Goal: Task Accomplishment & Management: Manage account settings

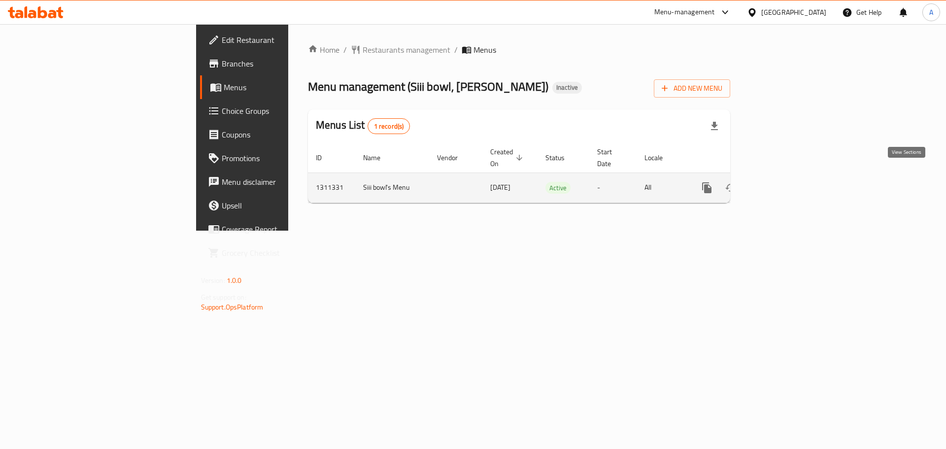
click at [784, 182] on icon "enhanced table" at bounding box center [778, 188] width 12 height 12
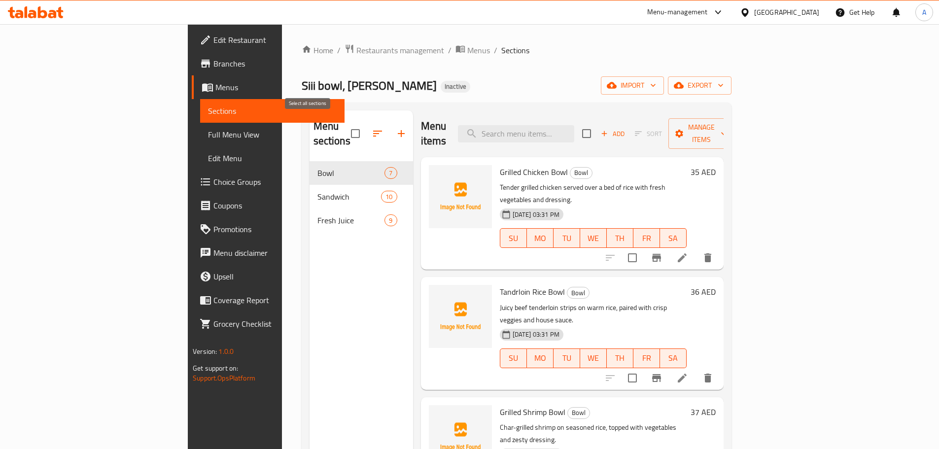
click at [345, 123] on input "checkbox" at bounding box center [355, 133] width 21 height 21
checkbox input "true"
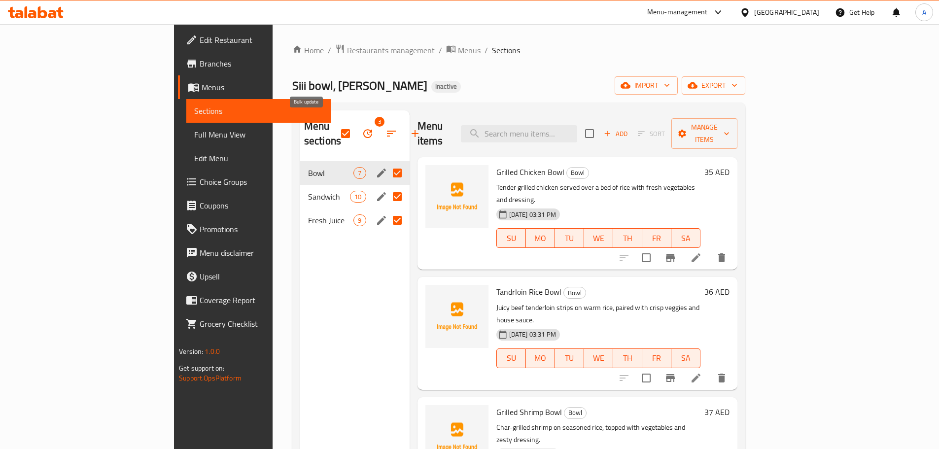
click at [362, 131] on icon "button" at bounding box center [368, 134] width 12 height 12
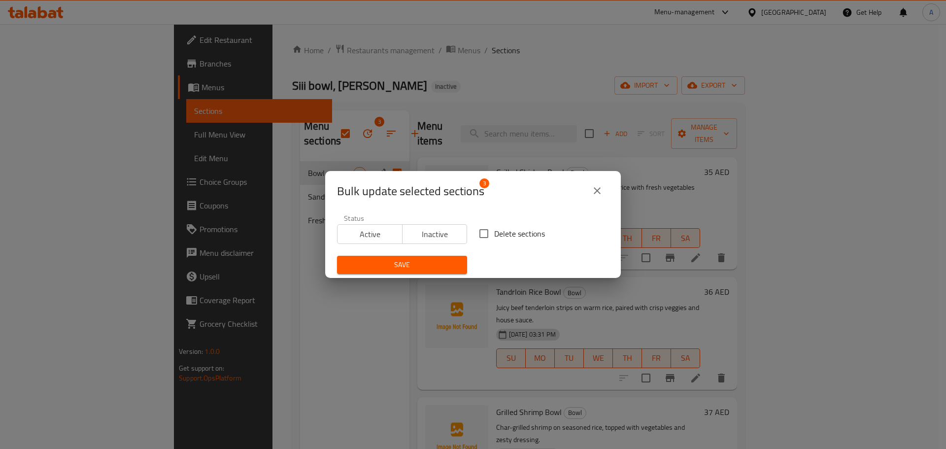
click at [505, 238] on span "Delete sections" at bounding box center [519, 234] width 51 height 12
click at [494, 238] on input "Delete sections" at bounding box center [484, 233] width 21 height 21
checkbox input "true"
click at [456, 259] on button "Save" at bounding box center [402, 265] width 130 height 18
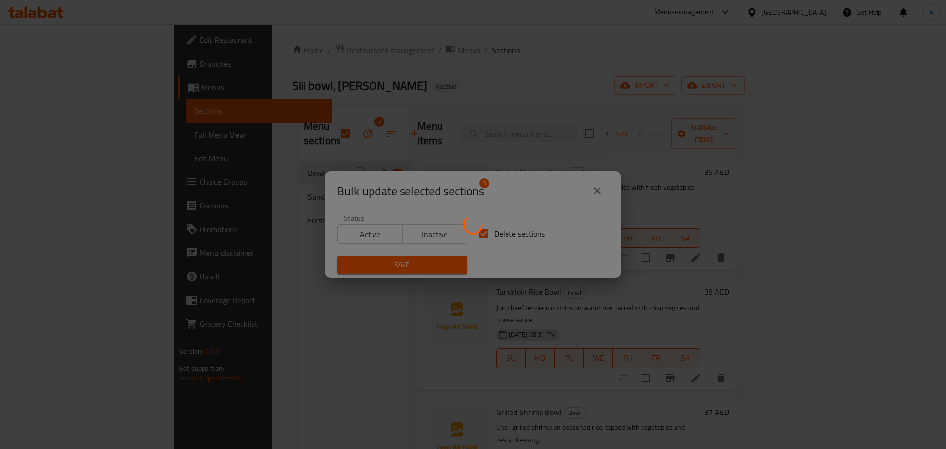
checkbox input "false"
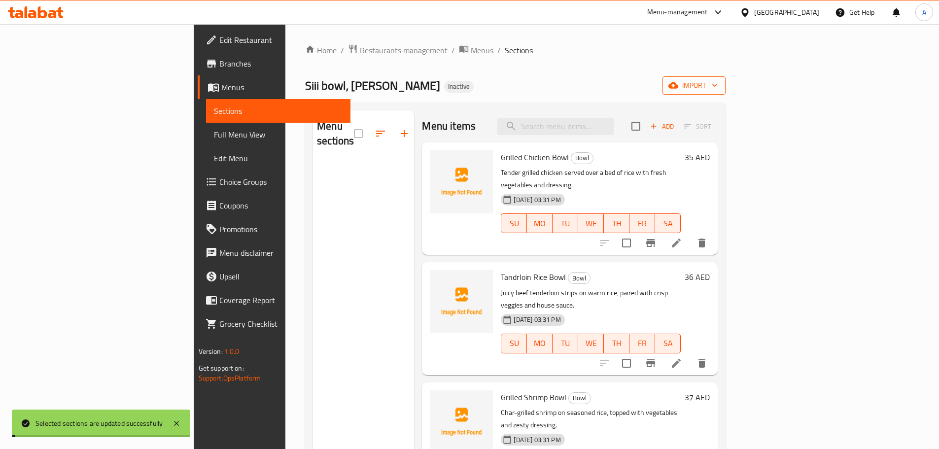
click at [718, 86] on span "import" at bounding box center [693, 85] width 47 height 12
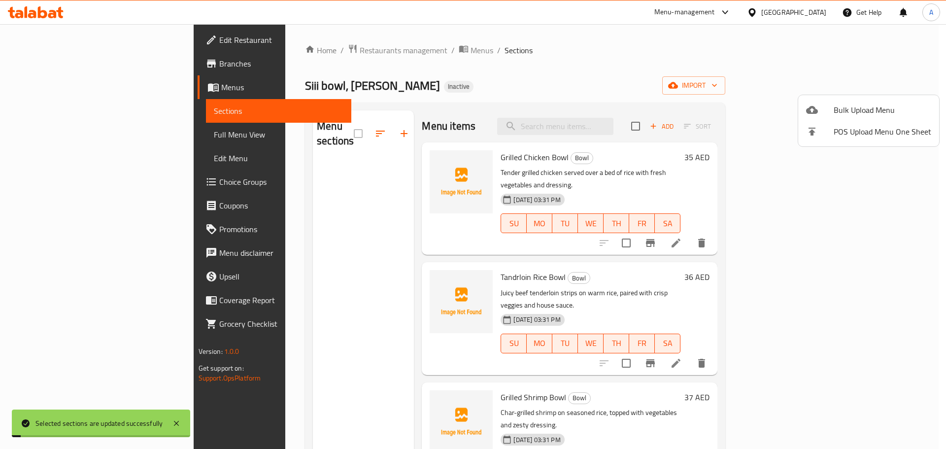
click at [863, 98] on ul "Bulk Upload Menu POS Upload Menu One Sheet" at bounding box center [868, 120] width 141 height 51
click at [863, 104] on span "Bulk Upload Menu" at bounding box center [883, 110] width 98 height 12
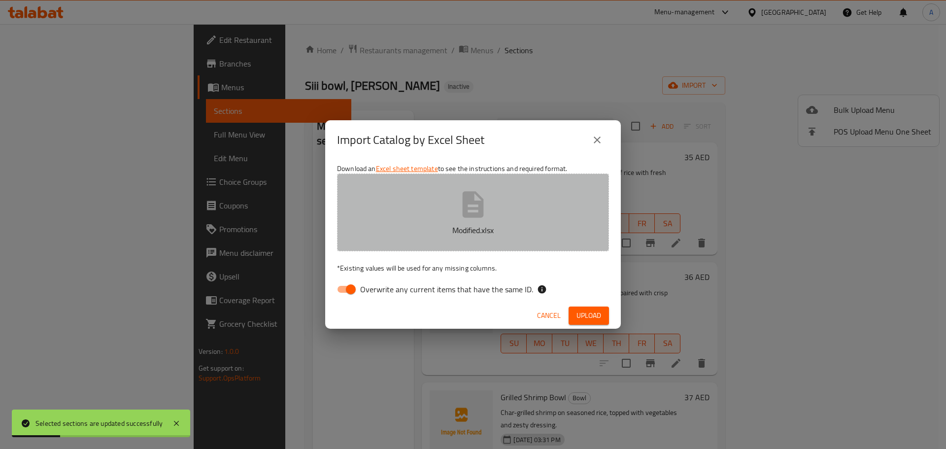
click at [504, 219] on button "Modified.xlsx" at bounding box center [473, 212] width 272 height 78
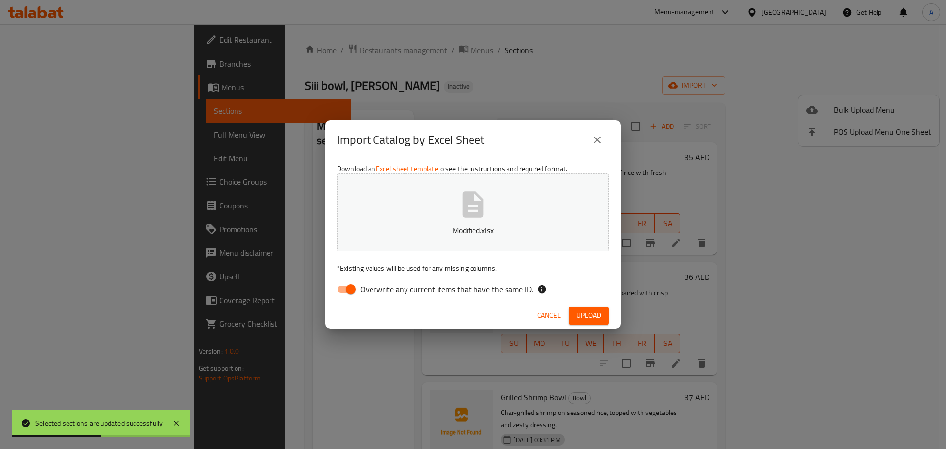
click at [465, 291] on span "Overwrite any current items that have the same ID." at bounding box center [446, 289] width 173 height 12
click at [379, 291] on input "Overwrite any current items that have the same ID." at bounding box center [351, 289] width 56 height 19
checkbox input "false"
click at [592, 317] on span "Upload" at bounding box center [589, 315] width 25 height 12
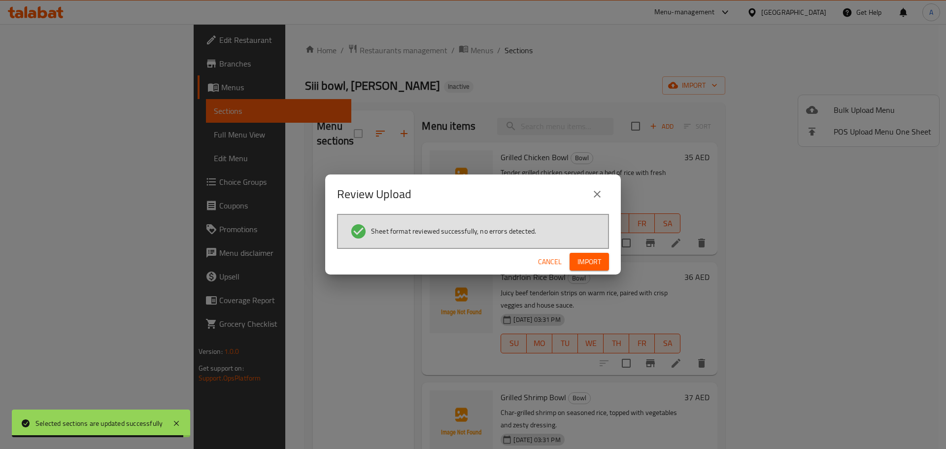
click at [507, 263] on div "Cancel Import" at bounding box center [473, 262] width 296 height 26
click at [601, 259] on span "Import" at bounding box center [590, 262] width 24 height 12
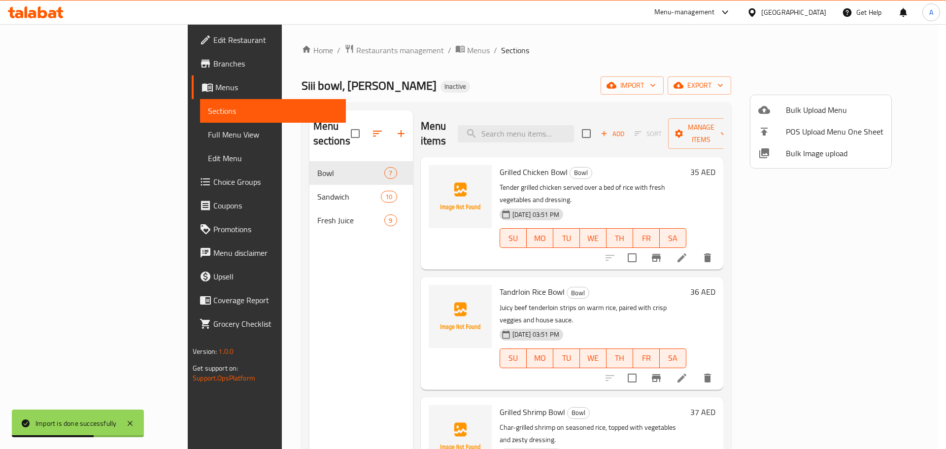
click at [99, 142] on div at bounding box center [473, 224] width 946 height 449
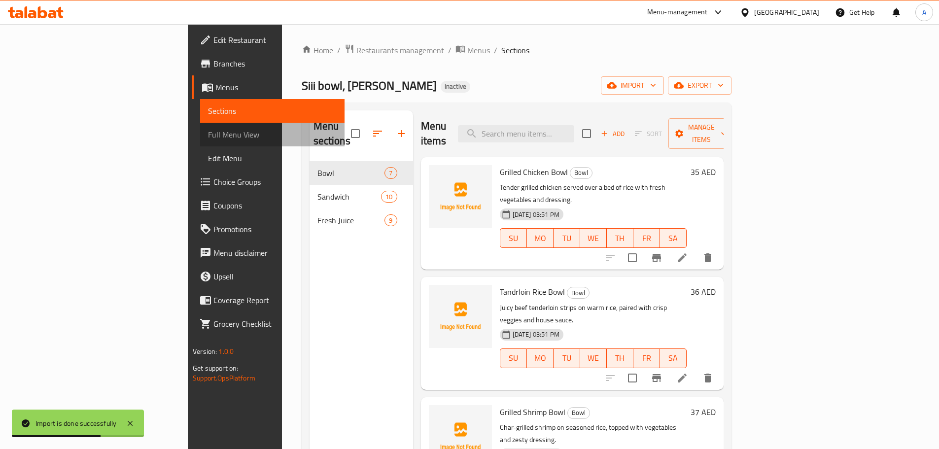
drag, startPoint x: 99, startPoint y: 142, endPoint x: 101, endPoint y: 137, distance: 5.1
click at [200, 142] on link "Full Menu View" at bounding box center [272, 135] width 144 height 24
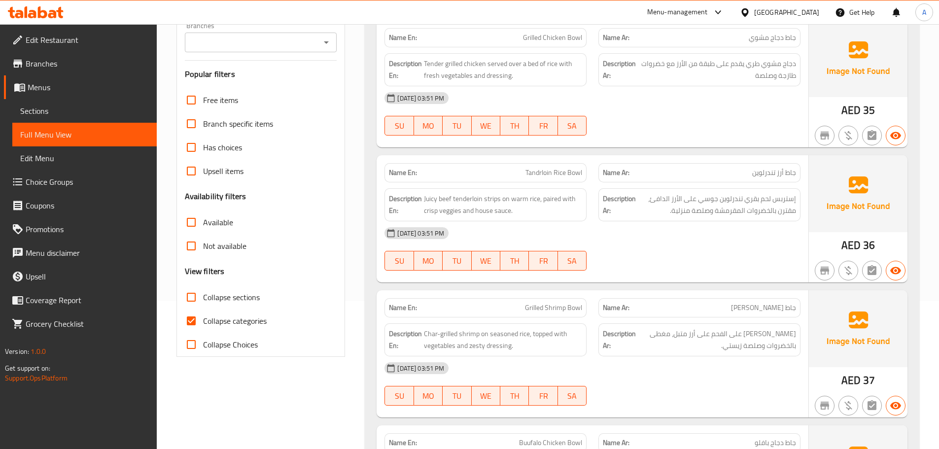
click at [191, 293] on input "Collapse sections" at bounding box center [191, 297] width 24 height 24
checkbox input "true"
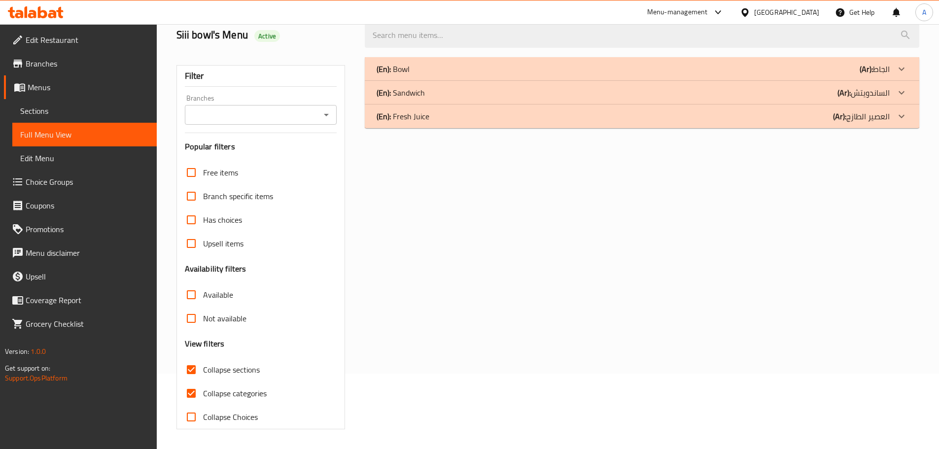
scroll to position [75, 0]
click at [476, 121] on div "(En): Fresh Juice (Ar): العصير الطازج" at bounding box center [633, 116] width 513 height 12
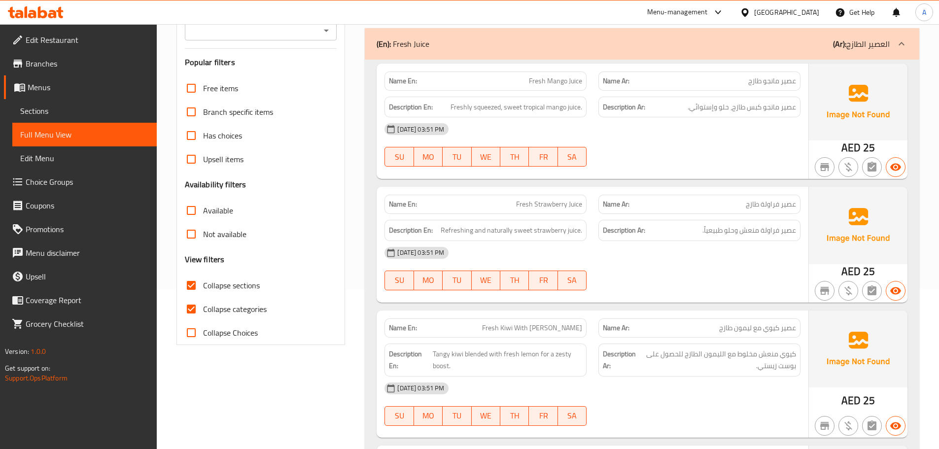
scroll to position [174, 0]
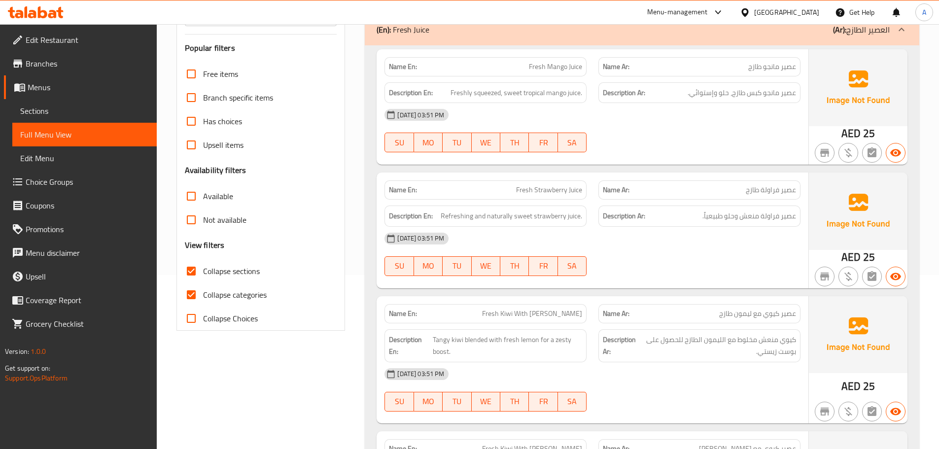
click at [534, 65] on span "Fresh Mango Juice" at bounding box center [555, 67] width 53 height 10
copy span "Fresh"
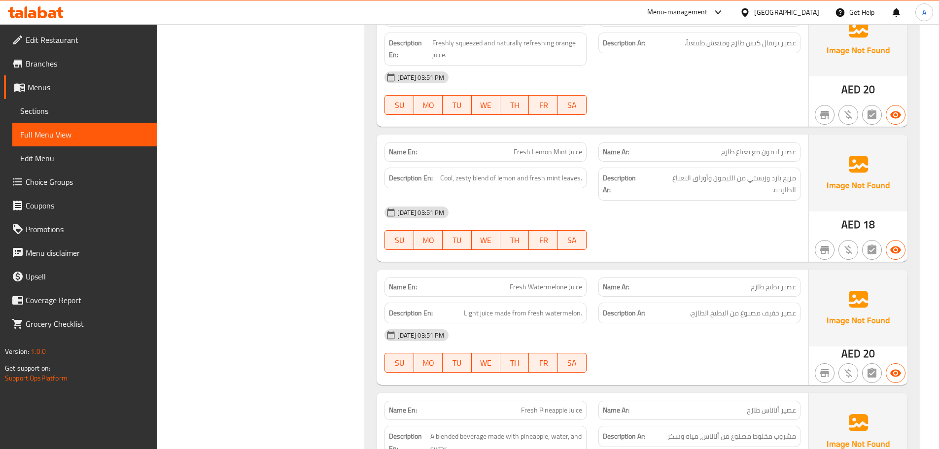
scroll to position [963, 0]
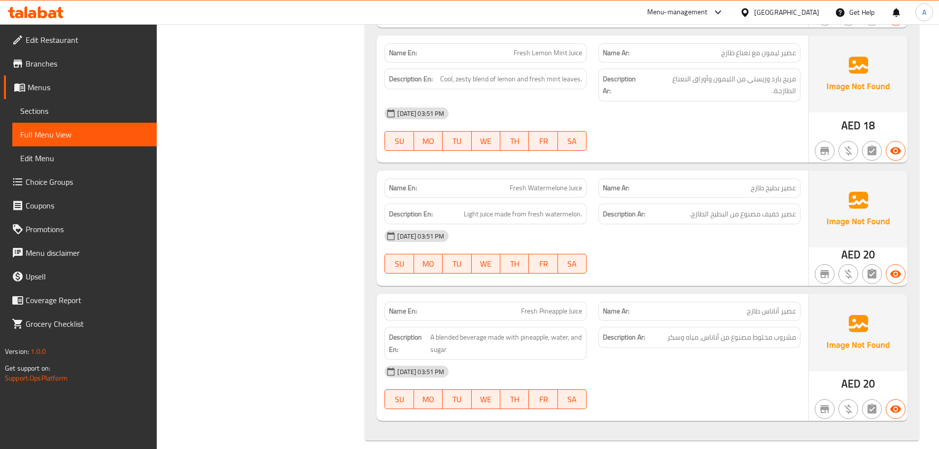
click at [790, 306] on span "عصير أناناس طازج" at bounding box center [771, 311] width 49 height 10
copy span "عصير"
click at [707, 306] on p "Name Ar: عصير أناناس طازج" at bounding box center [699, 311] width 193 height 10
click at [522, 35] on div "Name En: Fresh Lemon Mint Juice Name Ar: عصير ليمون مع نعناع طازج Description E…" at bounding box center [593, 98] width 432 height 127
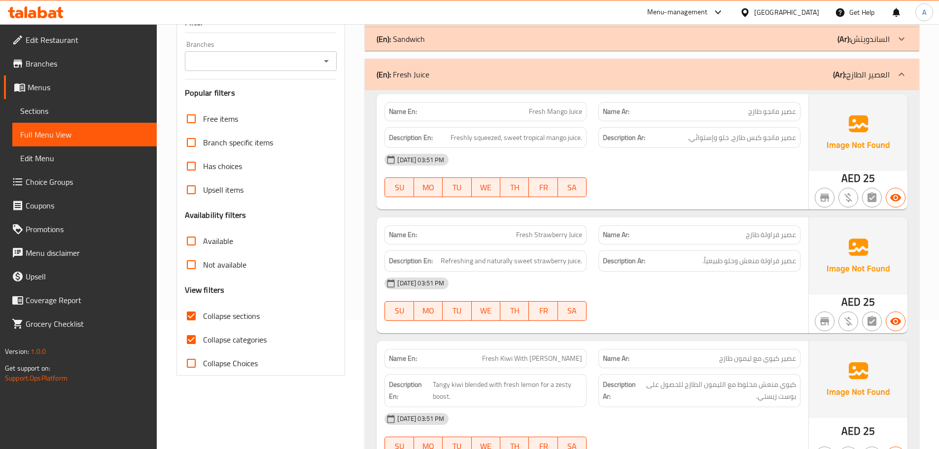
scroll to position [125, 0]
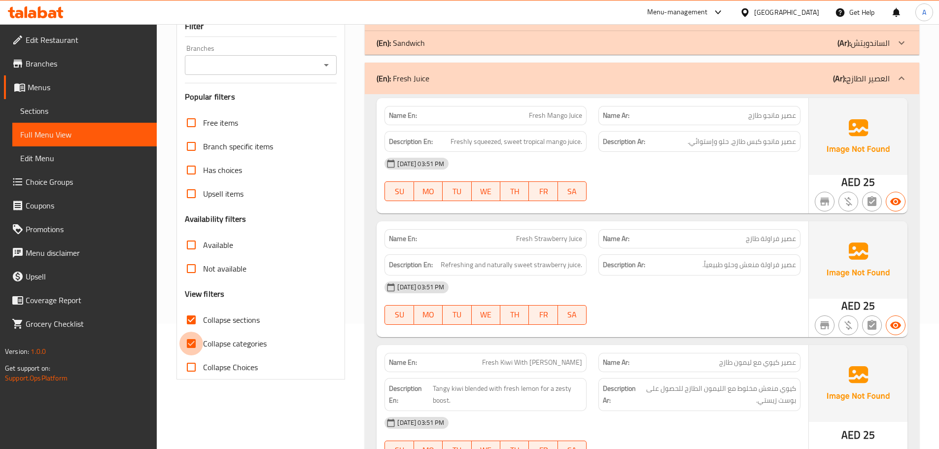
click at [198, 340] on input "Collapse categories" at bounding box center [191, 344] width 24 height 24
checkbox input "false"
click at [190, 321] on input "Collapse sections" at bounding box center [191, 320] width 24 height 24
checkbox input "false"
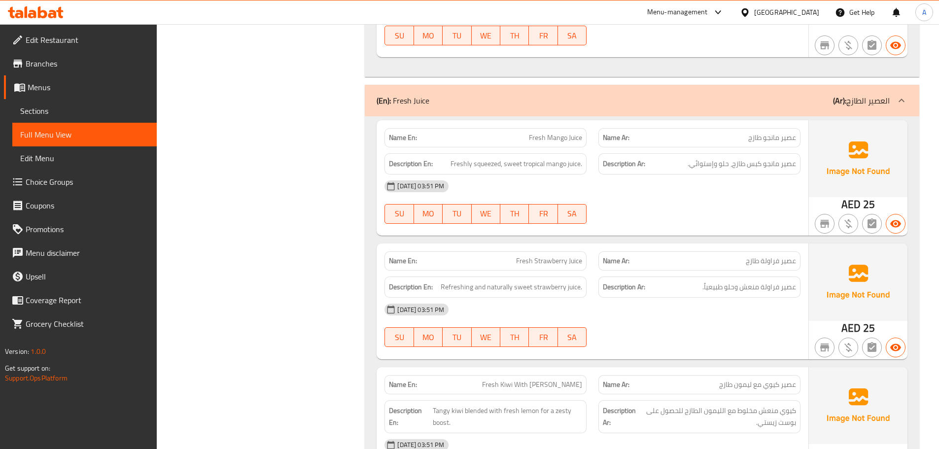
scroll to position [2800, 0]
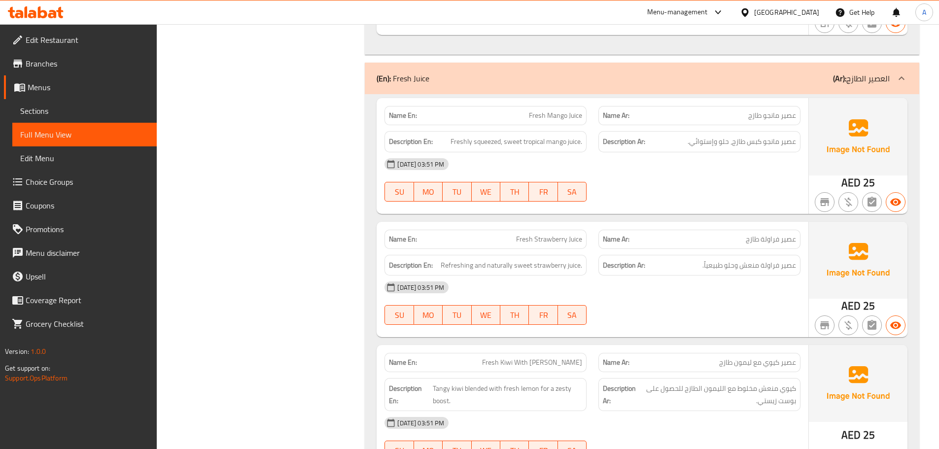
click at [528, 276] on div "12-09-2025 03:51 PM" at bounding box center [592, 287] width 428 height 24
click at [478, 113] on p "Name En: Fresh Mango Juice" at bounding box center [485, 115] width 193 height 10
click at [507, 171] on div "12-09-2025 03:51 PM" at bounding box center [592, 164] width 428 height 24
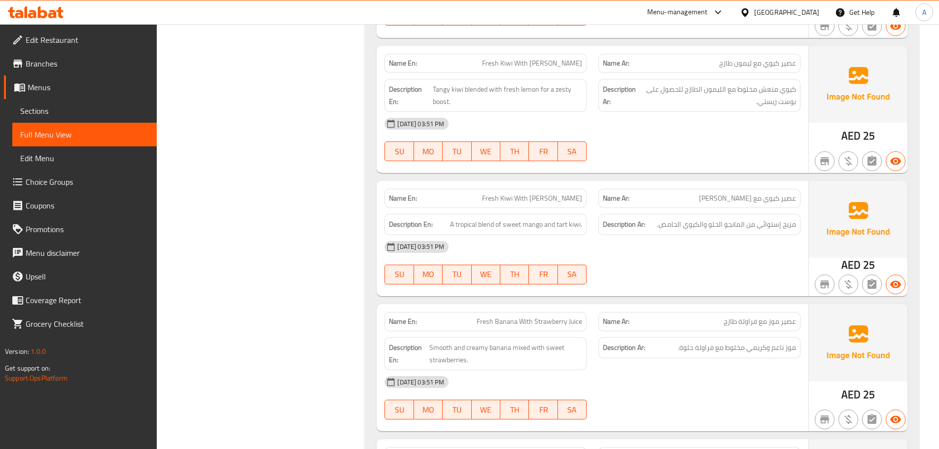
scroll to position [2717, 0]
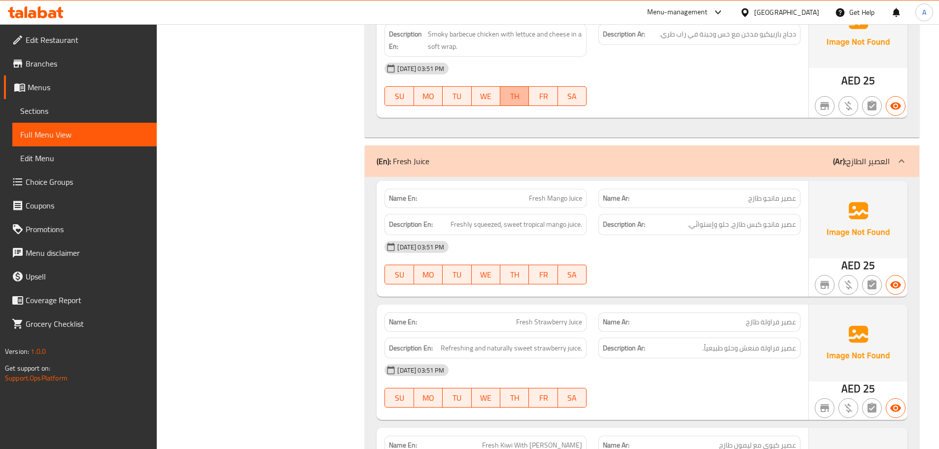
type button "4"
click at [500, 96] on button "TH" at bounding box center [514, 96] width 29 height 20
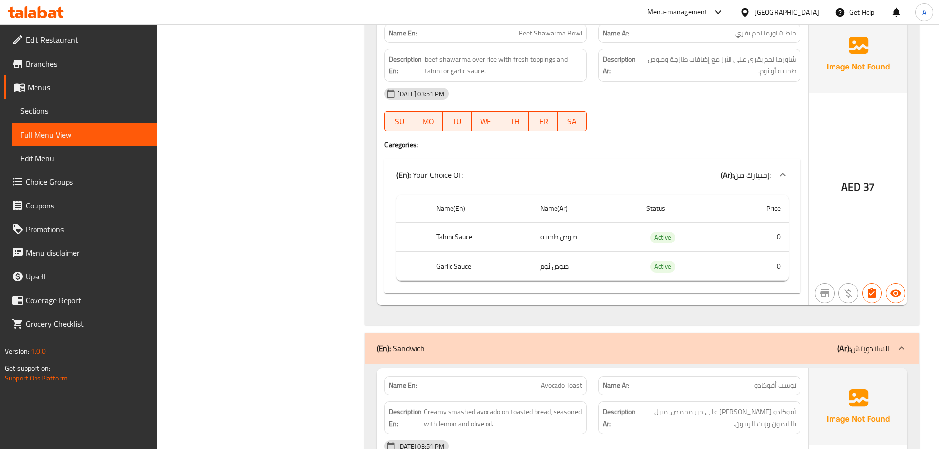
scroll to position [1536, 0]
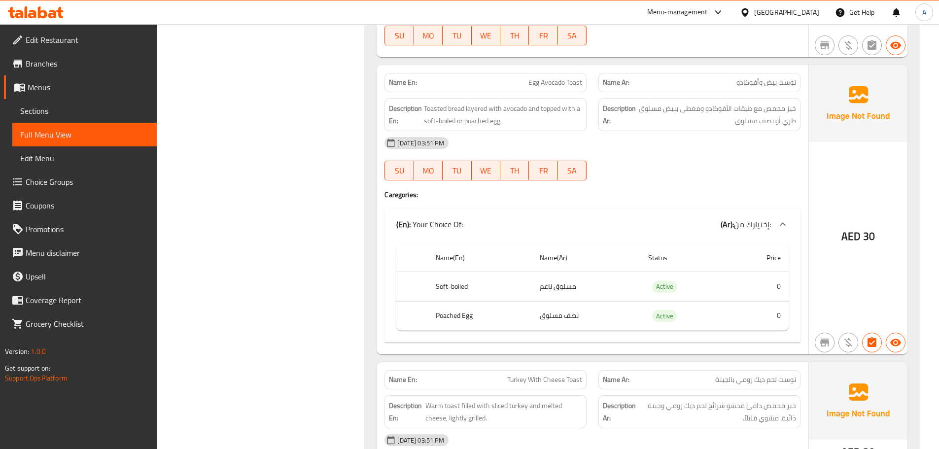
click at [82, 182] on span "Choice Groups" at bounding box center [87, 182] width 123 height 12
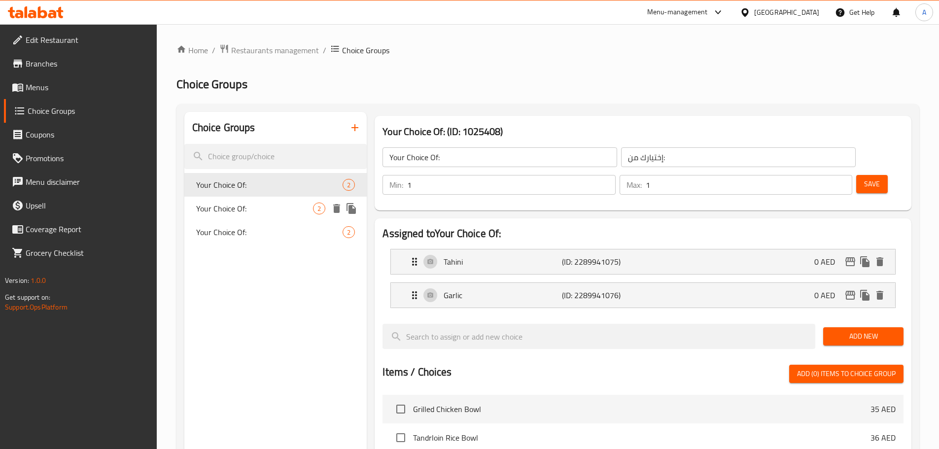
click at [275, 214] on span "Your Choice Of:" at bounding box center [254, 209] width 117 height 12
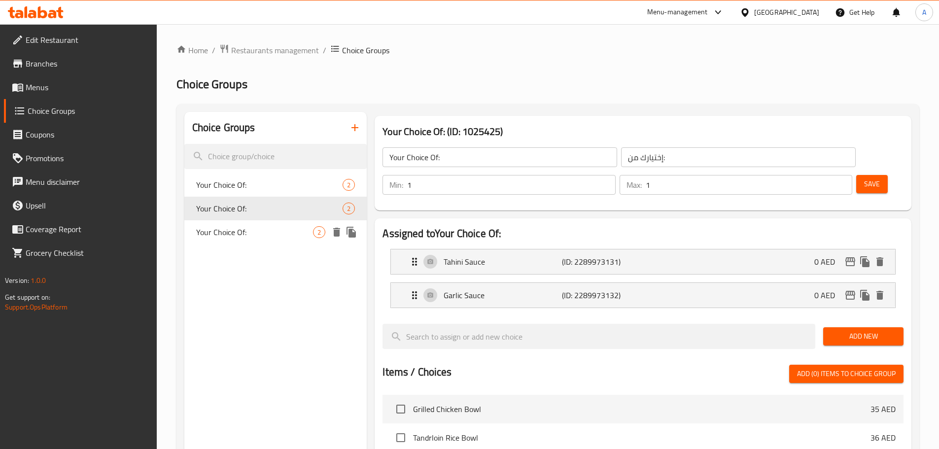
click at [256, 228] on span "Your Choice Of:" at bounding box center [254, 232] width 117 height 12
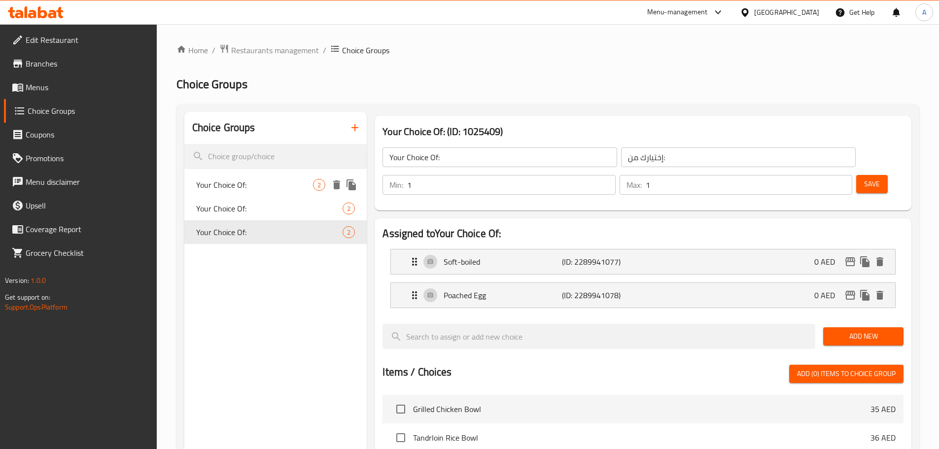
click at [244, 189] on span "Your Choice Of:" at bounding box center [254, 185] width 117 height 12
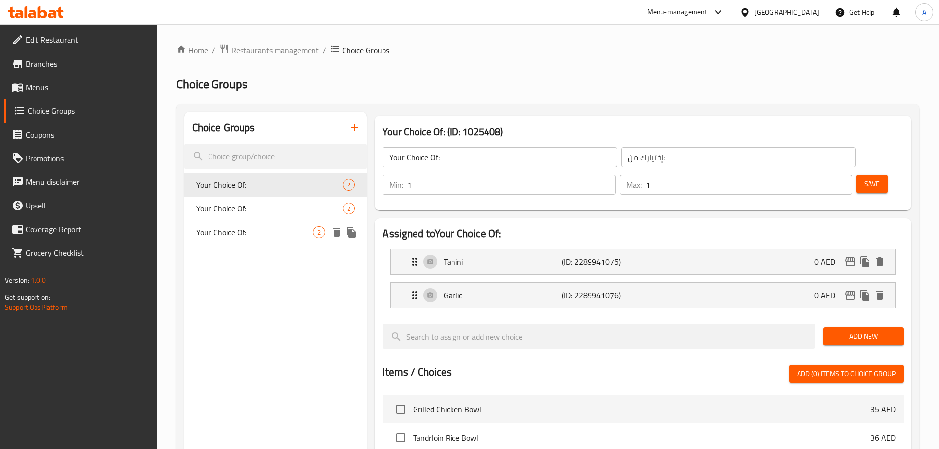
click at [247, 229] on span "Your Choice Of:" at bounding box center [254, 232] width 117 height 12
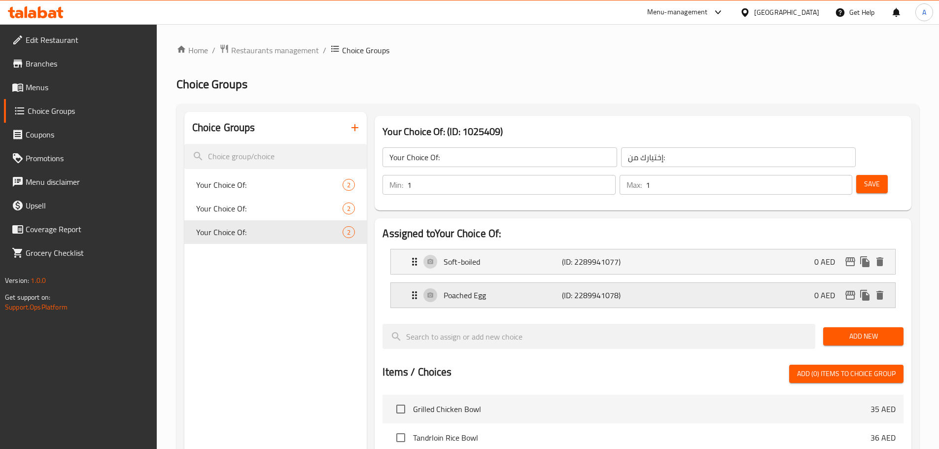
click at [595, 289] on p "(ID: 2289941078)" at bounding box center [601, 295] width 79 height 12
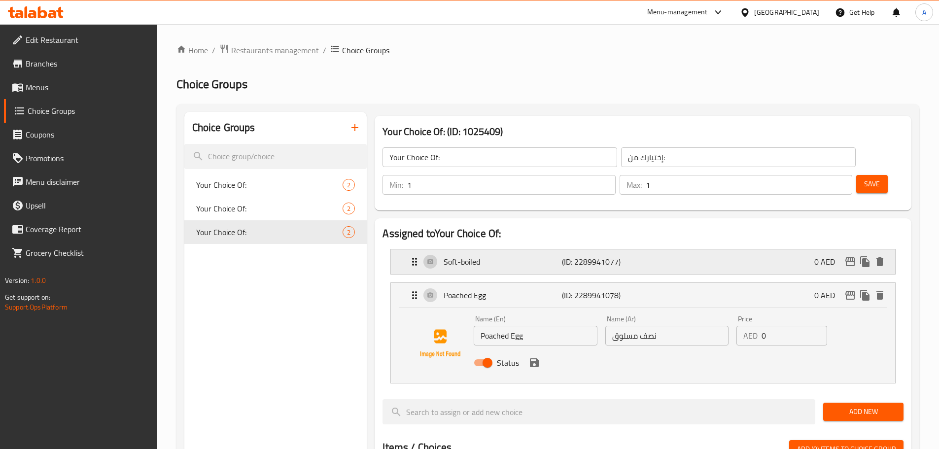
click at [591, 256] on p "(ID: 2289941077)" at bounding box center [601, 262] width 79 height 12
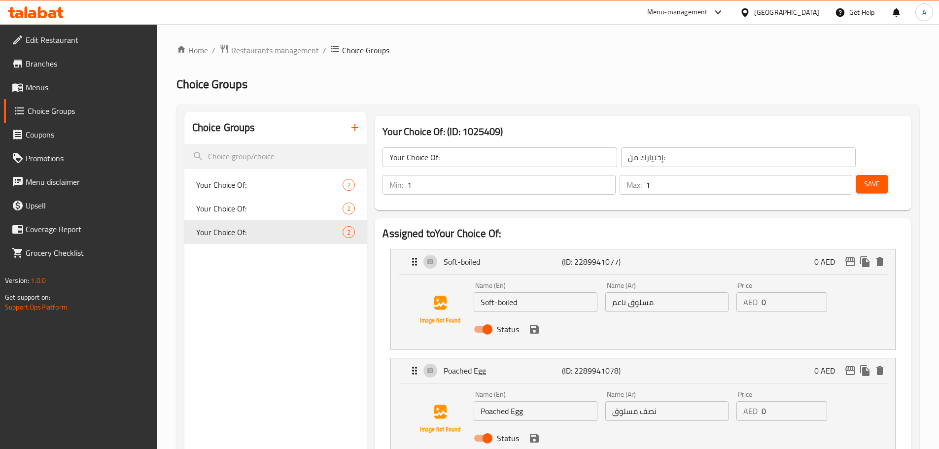
click at [616, 292] on input "مسلوق ناعم" at bounding box center [666, 302] width 123 height 20
click at [535, 323] on icon "save" at bounding box center [534, 329] width 12 height 12
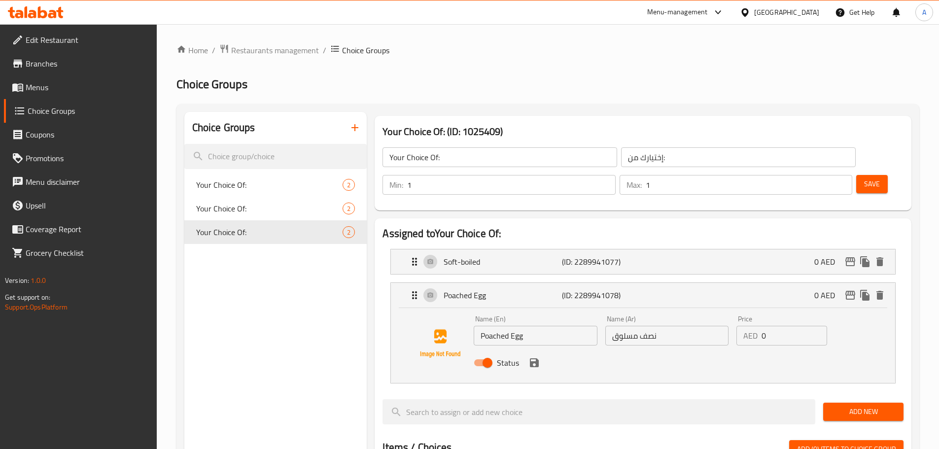
type input "مسلوق طري"
click at [539, 357] on icon "save" at bounding box center [534, 363] width 12 height 12
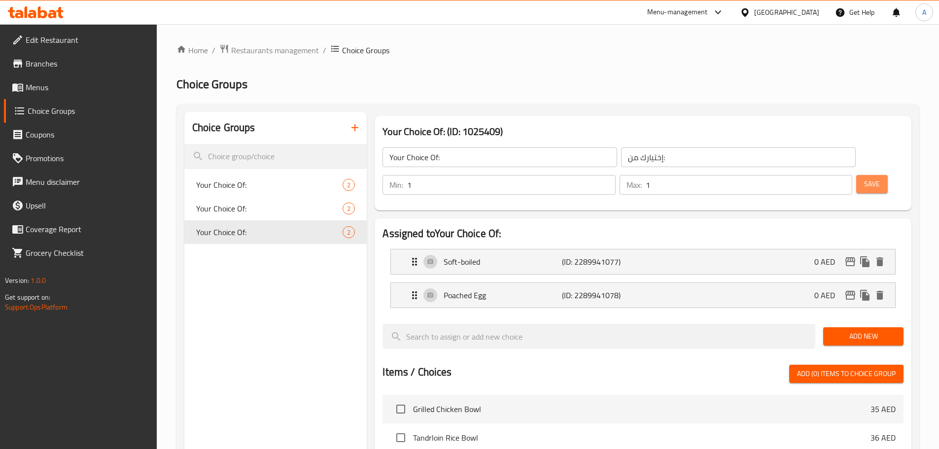
click at [856, 175] on button "Save" at bounding box center [872, 184] width 32 height 18
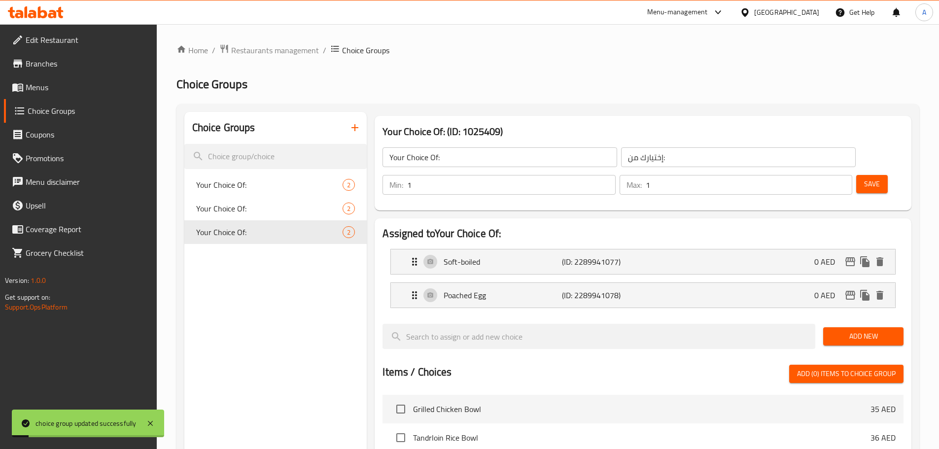
click at [82, 88] on span "Menus" at bounding box center [87, 87] width 123 height 12
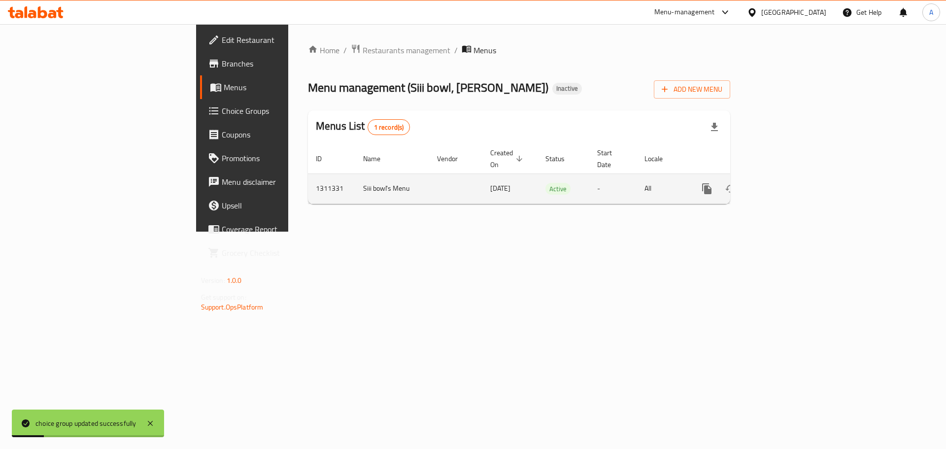
click at [784, 183] on icon "enhanced table" at bounding box center [778, 189] width 12 height 12
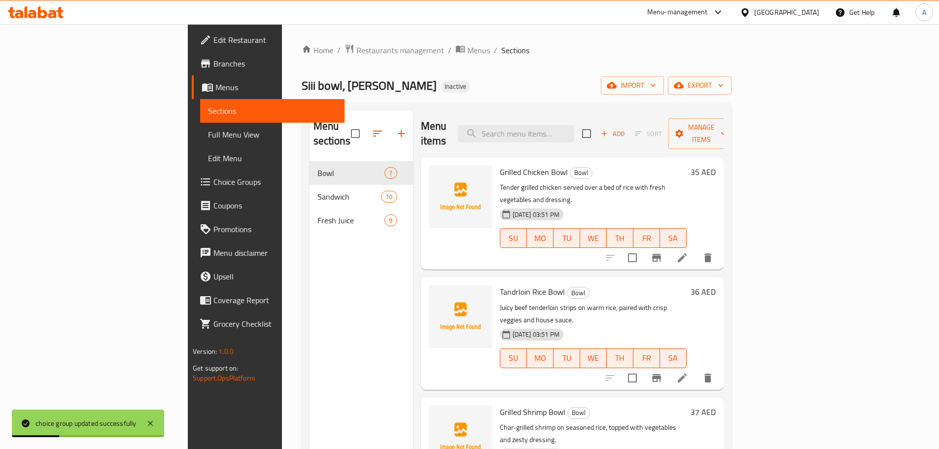
click at [208, 134] on span "Full Menu View" at bounding box center [272, 135] width 129 height 12
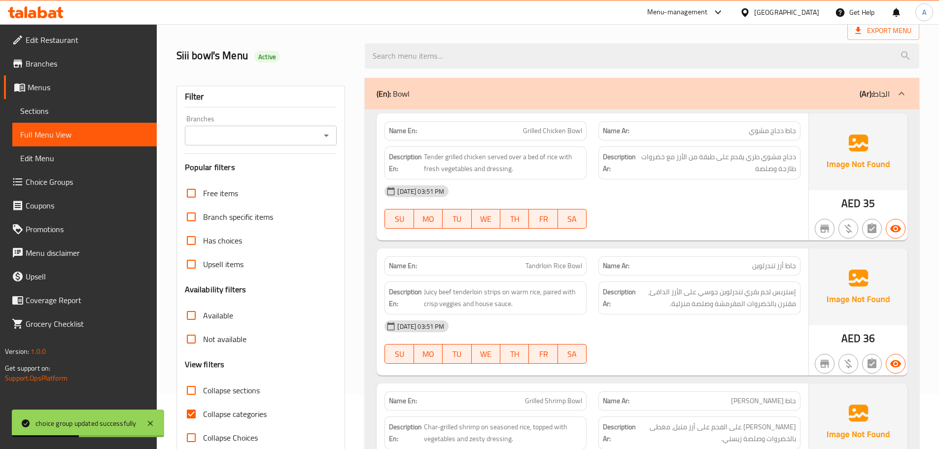
scroll to position [99, 0]
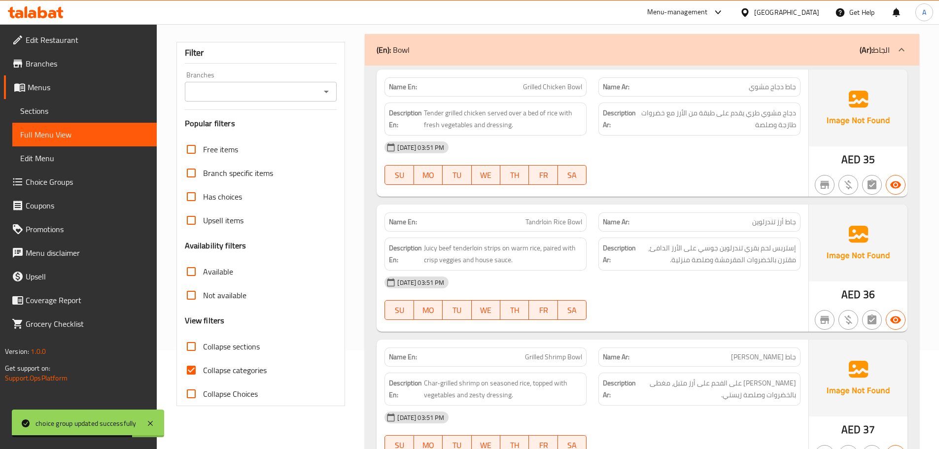
click at [422, 193] on div "Name En: Grilled Chicken Bowl Name Ar: جاط دجاج مشوي Description En: Tender gri…" at bounding box center [593, 132] width 432 height 127
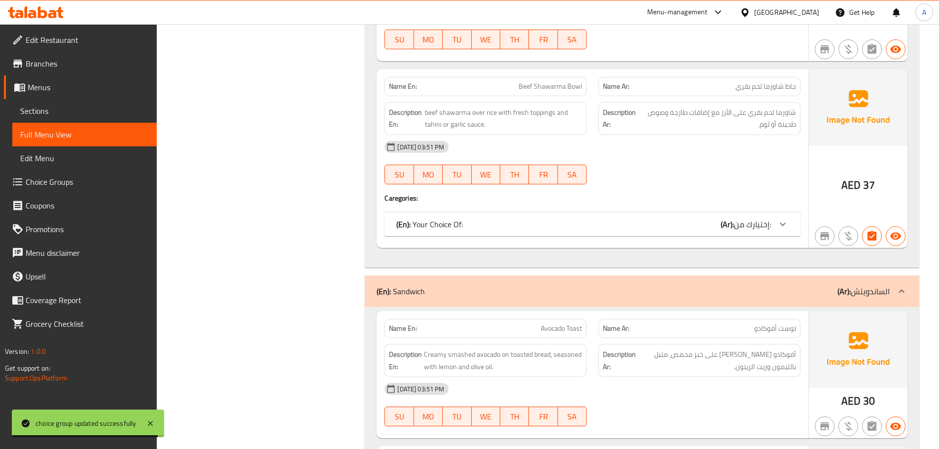
scroll to position [1421, 0]
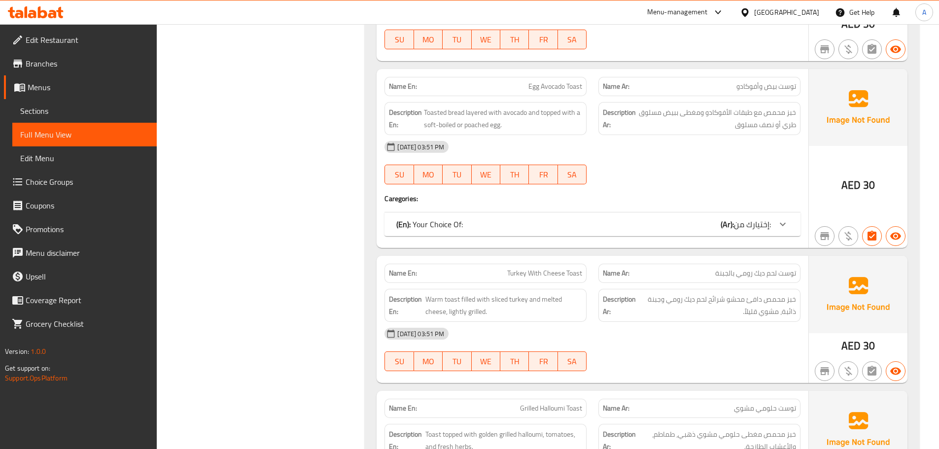
drag, startPoint x: 552, startPoint y: 218, endPoint x: 553, endPoint y: 223, distance: 5.6
click at [553, 223] on div "(En): Your Choice Of: (Ar): إختيارك من:" at bounding box center [592, 224] width 416 height 24
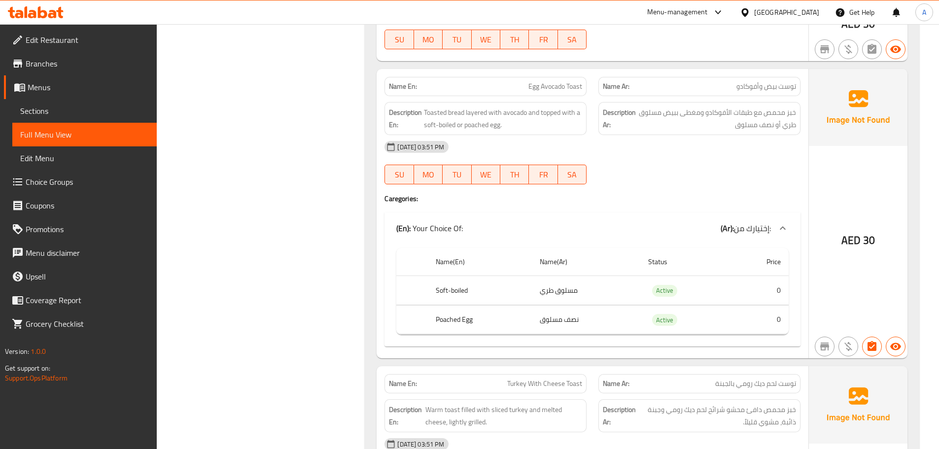
click at [553, 224] on div "(En): Your Choice Of: (Ar): إختيارك من:" at bounding box center [583, 228] width 375 height 12
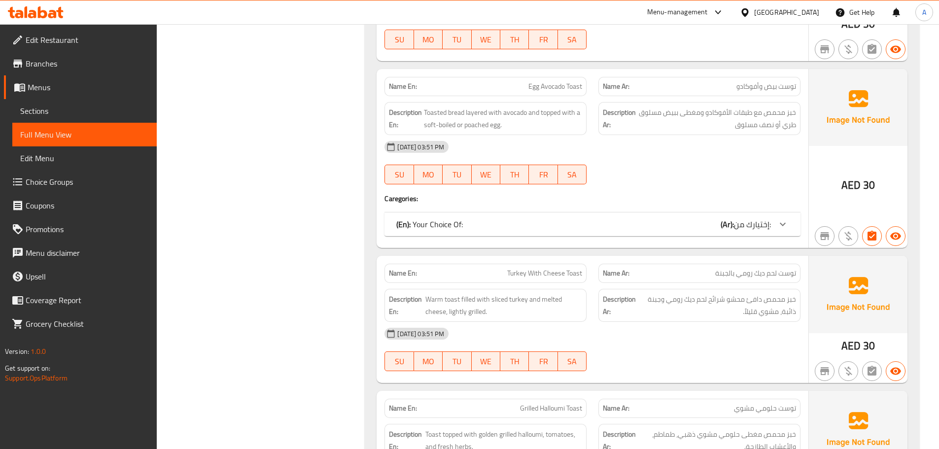
click at [553, 224] on div "(En): Your Choice Of: (Ar): إختيارك من:" at bounding box center [583, 224] width 375 height 12
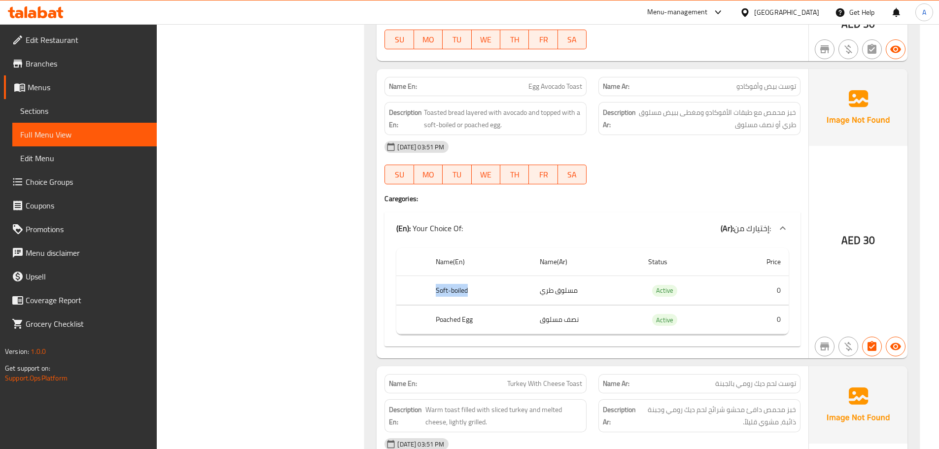
drag, startPoint x: 429, startPoint y: 292, endPoint x: 469, endPoint y: 291, distance: 39.9
click at [469, 291] on th "Soft-boiled" at bounding box center [480, 290] width 104 height 29
drag, startPoint x: 433, startPoint y: 315, endPoint x: 481, endPoint y: 316, distance: 48.3
click at [481, 316] on th "Poached Egg" at bounding box center [480, 319] width 104 height 29
drag, startPoint x: 435, startPoint y: 289, endPoint x: 483, endPoint y: 290, distance: 48.3
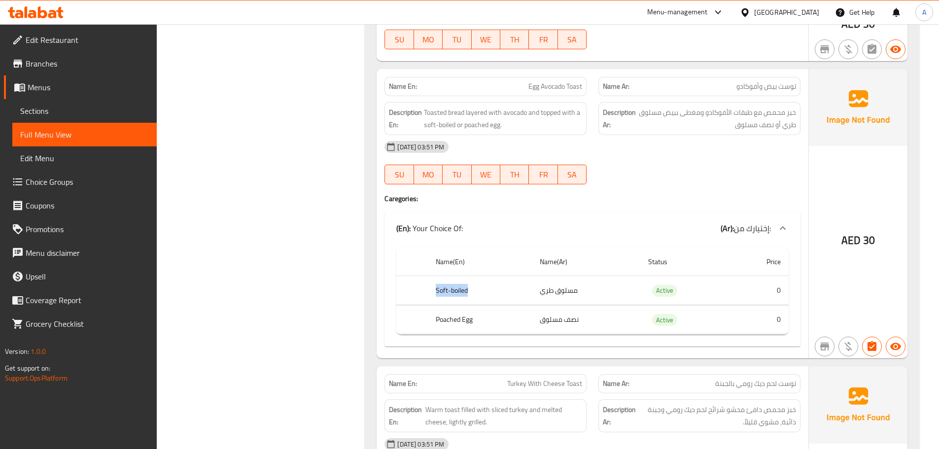
click at [483, 290] on th "Soft-boiled" at bounding box center [480, 290] width 104 height 29
click at [578, 292] on td "مسلوق طري" at bounding box center [586, 290] width 108 height 29
click at [570, 318] on td "نصف مسلوق" at bounding box center [586, 319] width 108 height 29
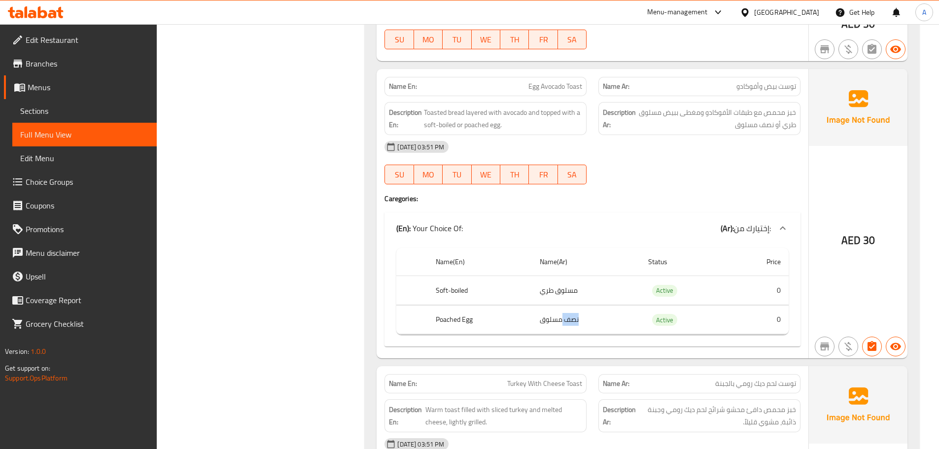
click at [570, 318] on td "نصف مسلوق" at bounding box center [586, 319] width 108 height 29
drag, startPoint x: 570, startPoint y: 318, endPoint x: 569, endPoint y: 326, distance: 7.9
click at [597, 314] on td "نصف مسلوق" at bounding box center [586, 319] width 108 height 29
click at [535, 323] on td "نصف مسلوق" at bounding box center [586, 319] width 108 height 29
drag, startPoint x: 433, startPoint y: 292, endPoint x: 580, endPoint y: 291, distance: 146.4
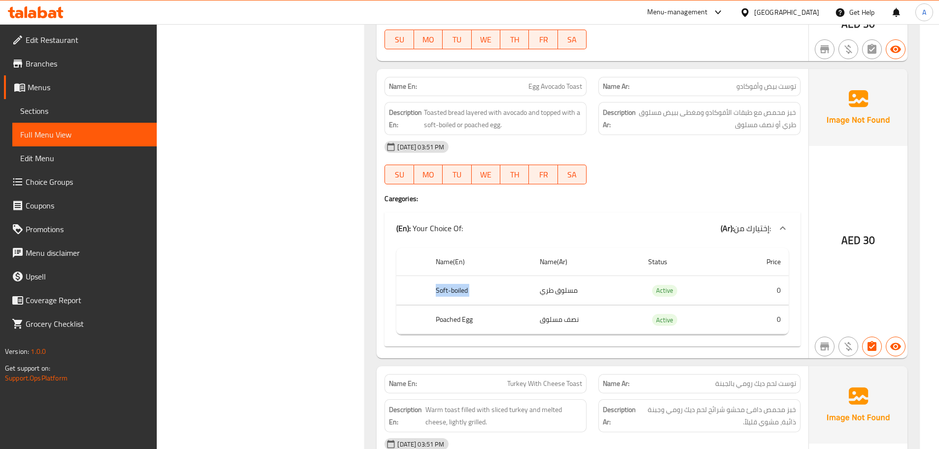
click at [580, 291] on tr "Soft-boiled مسلوق طري Active 0" at bounding box center [592, 290] width 392 height 29
drag, startPoint x: 416, startPoint y: 321, endPoint x: 605, endPoint y: 322, distance: 189.2
click at [605, 322] on tr "Poached Egg نصف مسلوق Active 0" at bounding box center [592, 319] width 392 height 29
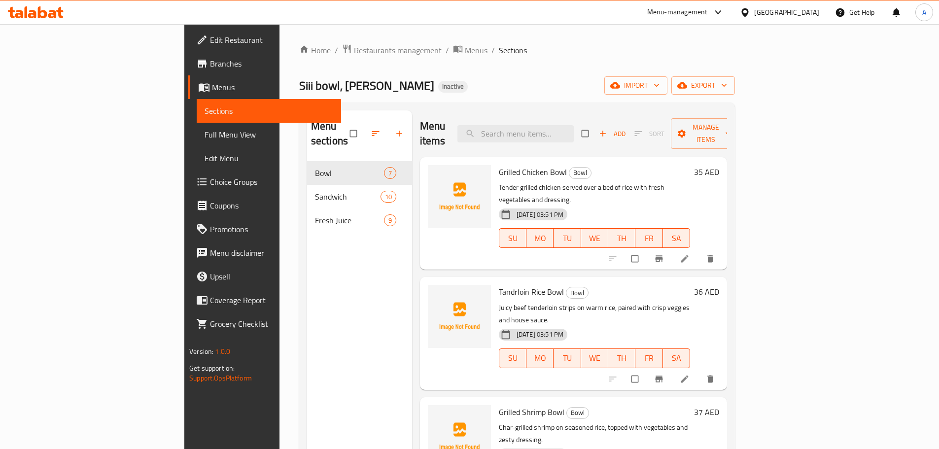
click at [45, 11] on icon at bounding box center [42, 12] width 9 height 12
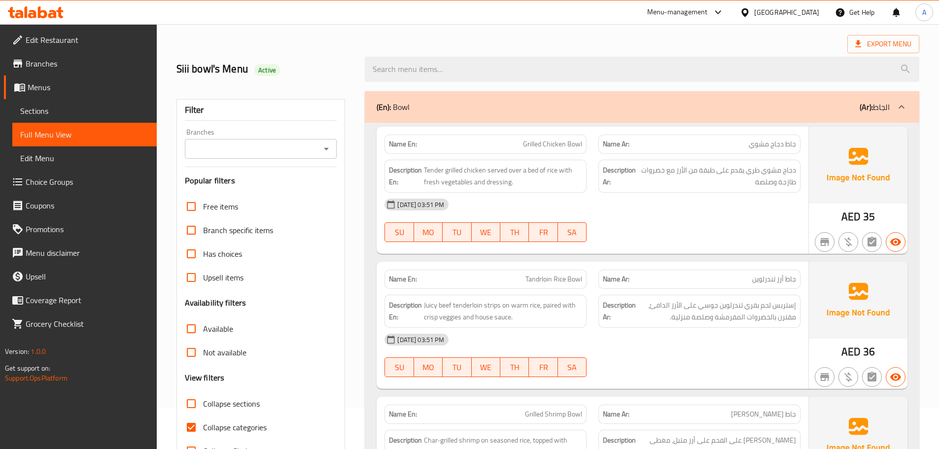
scroll to position [99, 0]
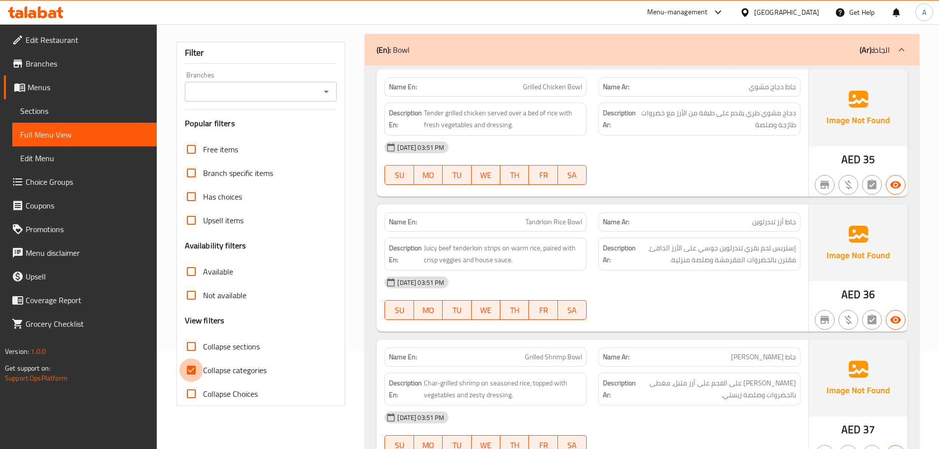
click at [186, 366] on input "Collapse categories" at bounding box center [191, 370] width 24 height 24
checkbox input "false"
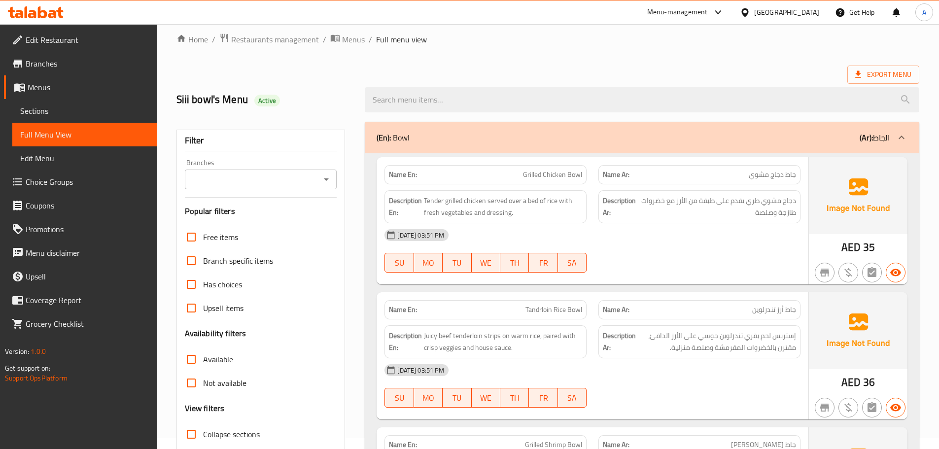
scroll to position [0, 0]
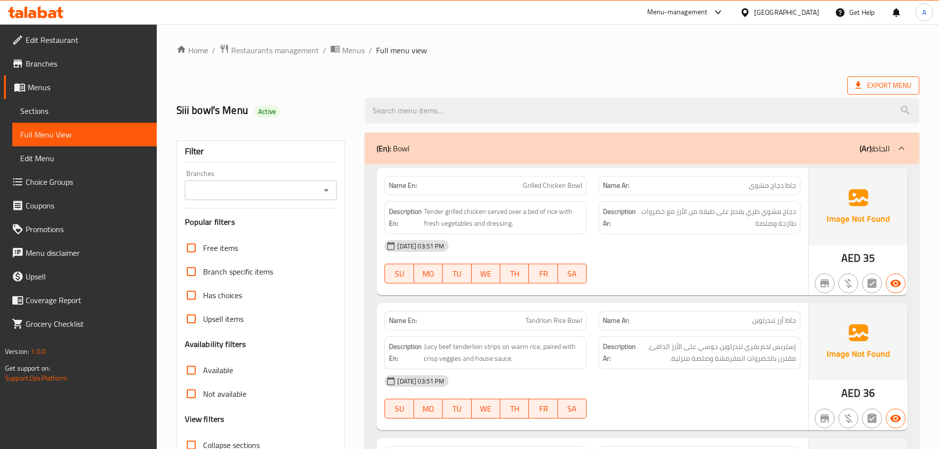
click at [888, 83] on span "Export Menu" at bounding box center [883, 85] width 56 height 12
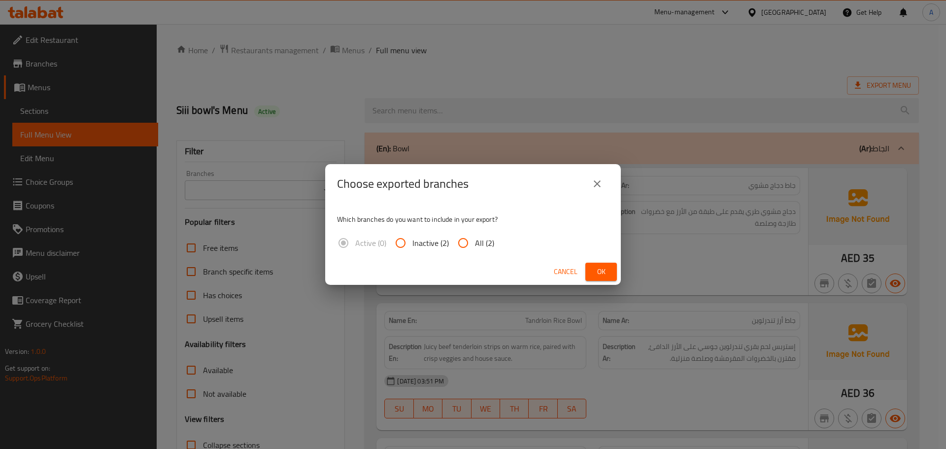
click at [474, 243] on input "All (2)" at bounding box center [463, 243] width 24 height 24
radio input "true"
click at [601, 267] on span "Ok" at bounding box center [601, 272] width 16 height 12
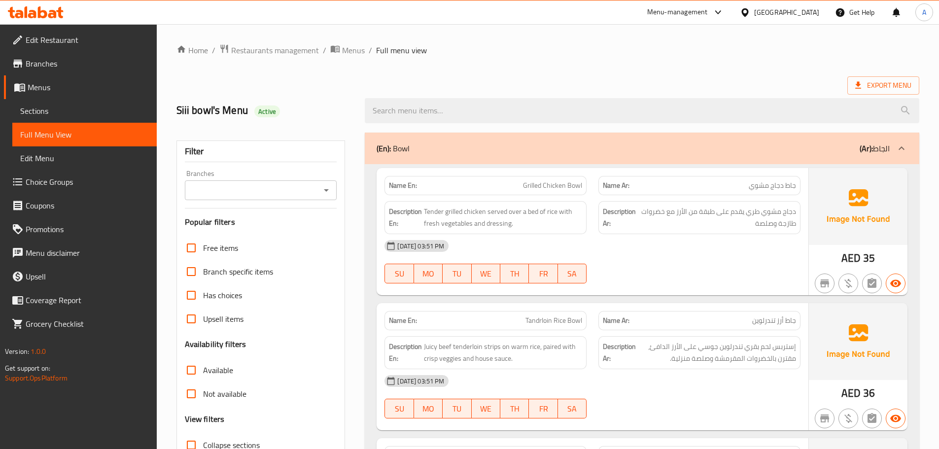
drag, startPoint x: 736, startPoint y: 79, endPoint x: 712, endPoint y: 87, distance: 25.4
click at [736, 79] on div "Export Menu" at bounding box center [547, 85] width 743 height 18
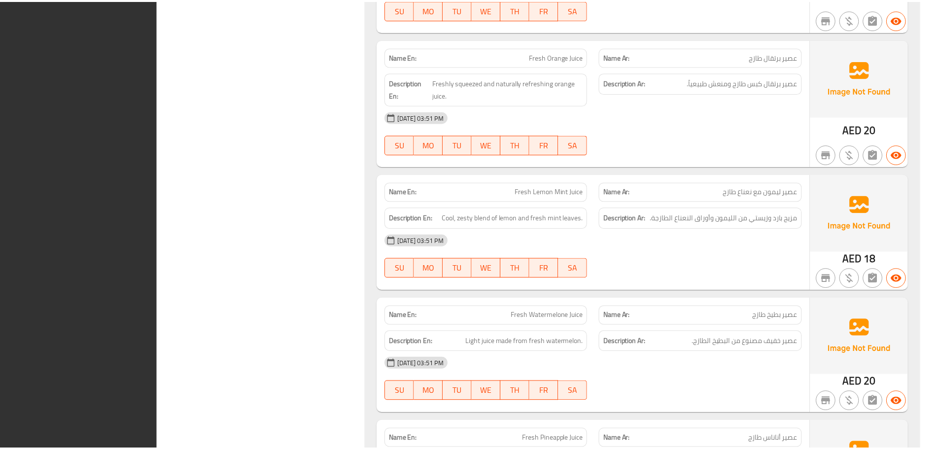
scroll to position [3638, 0]
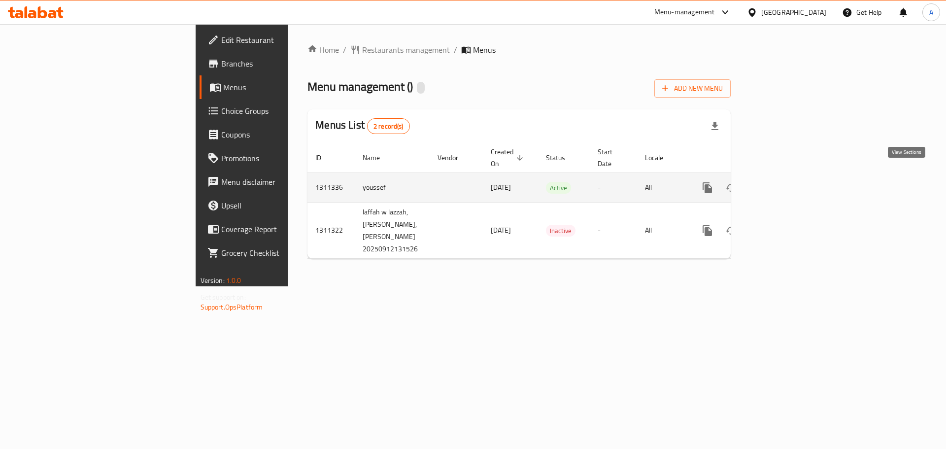
click at [785, 182] on icon "enhanced table" at bounding box center [779, 188] width 12 height 12
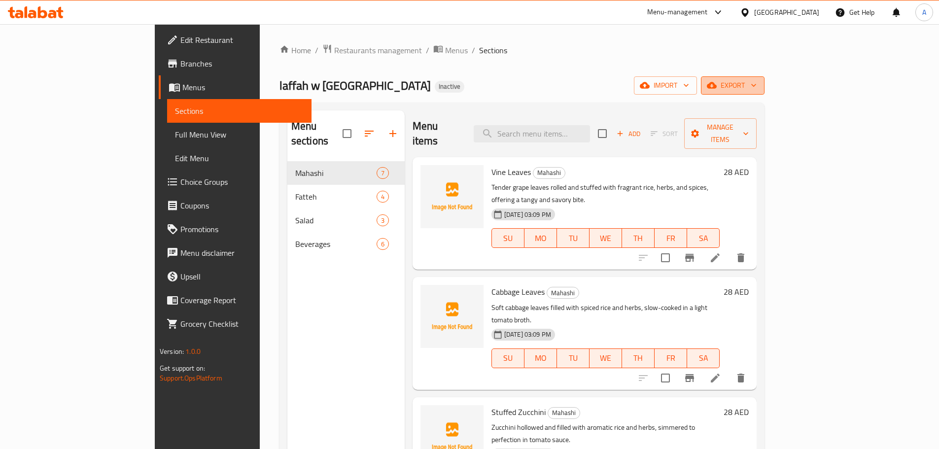
click at [756, 81] on span "export" at bounding box center [733, 85] width 48 height 12
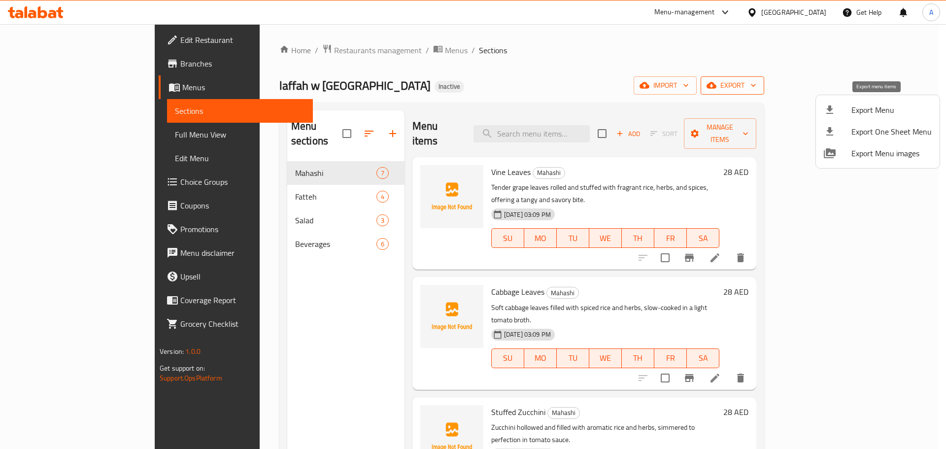
click at [855, 108] on span "Export Menu" at bounding box center [892, 110] width 80 height 12
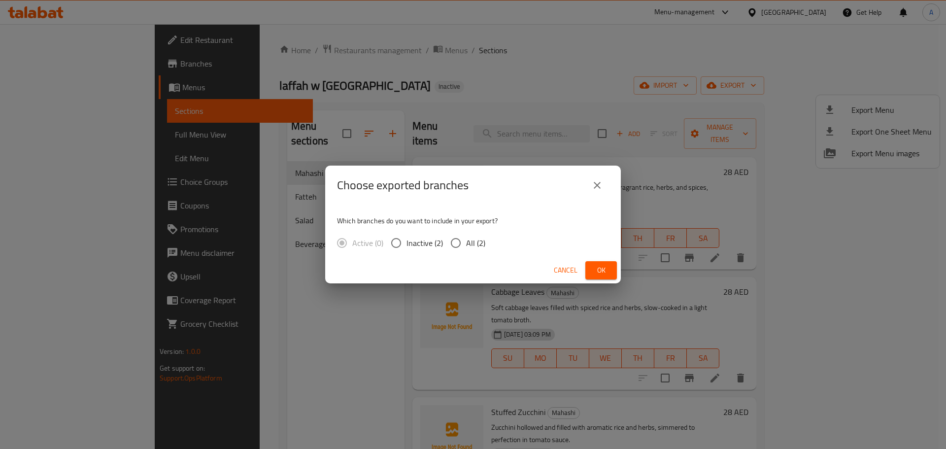
click at [489, 247] on div "Active (0) Inactive (2) All (2)" at bounding box center [415, 243] width 156 height 21
click at [484, 246] on div "Active (0) Inactive (2) All (2)" at bounding box center [415, 243] width 156 height 21
click at [474, 243] on span "All (2)" at bounding box center [475, 243] width 19 height 12
click at [466, 243] on input "All (2)" at bounding box center [456, 243] width 21 height 21
radio input "true"
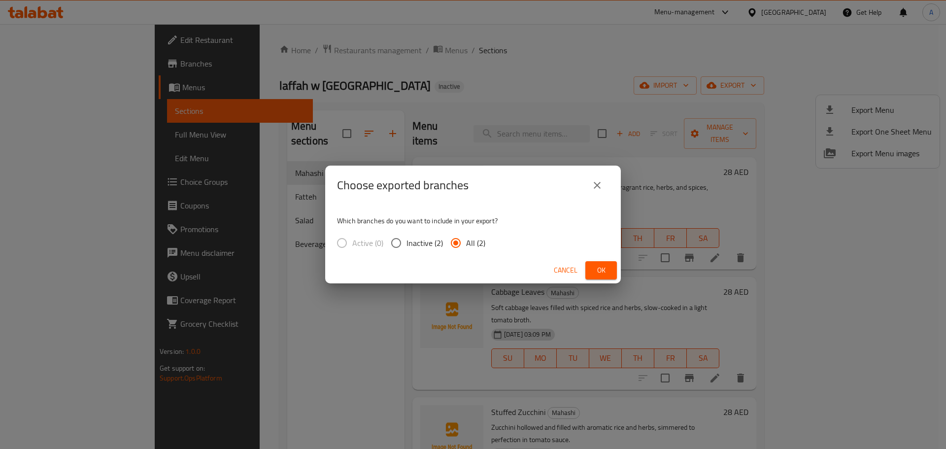
click at [608, 271] on span "Ok" at bounding box center [601, 270] width 16 height 12
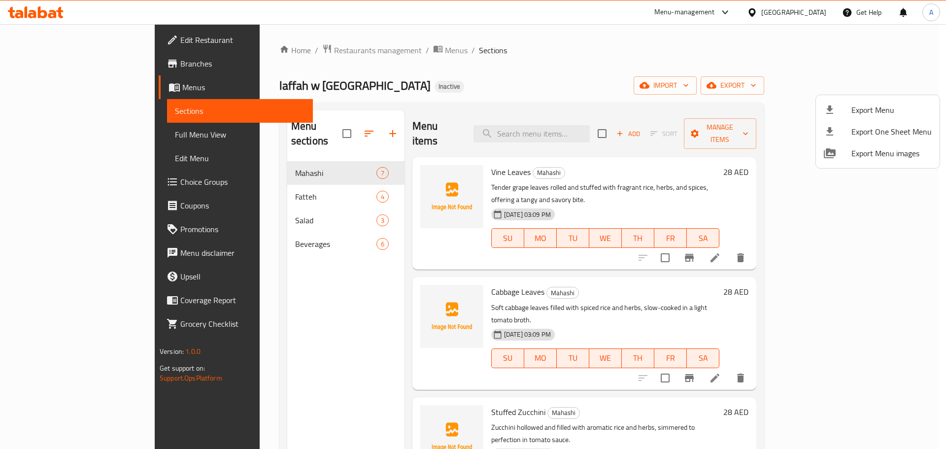
drag, startPoint x: 547, startPoint y: 128, endPoint x: 556, endPoint y: 123, distance: 11.2
click at [547, 128] on div at bounding box center [473, 224] width 946 height 449
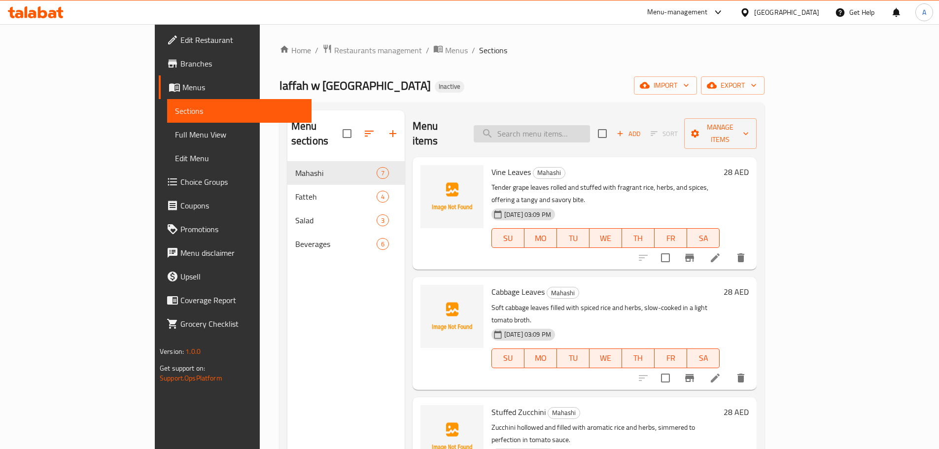
click at [559, 125] on input "search" at bounding box center [532, 133] width 116 height 17
paste input "Pepsi"
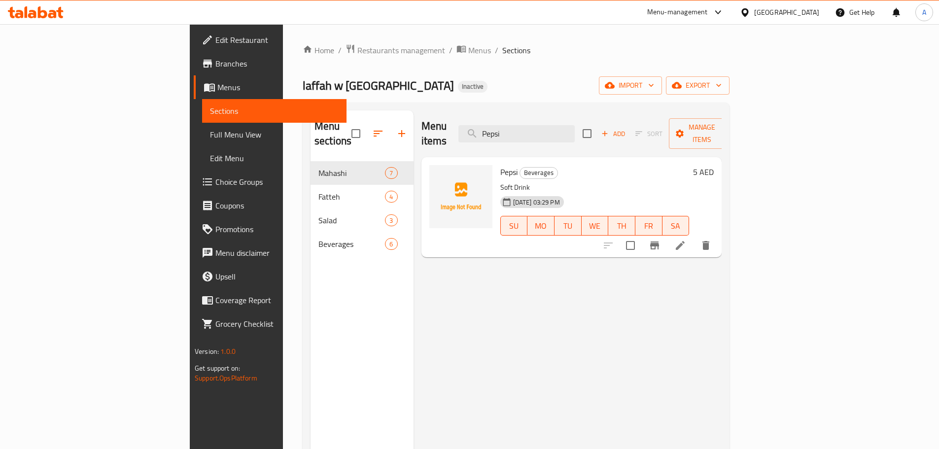
type input "Pepsi"
click at [686, 240] on icon at bounding box center [680, 246] width 12 height 12
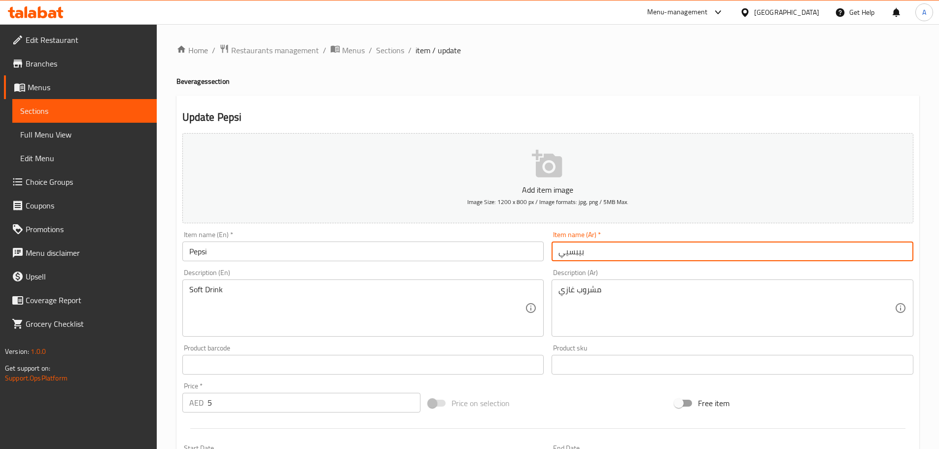
click at [572, 253] on input "بيبسيي" at bounding box center [732, 251] width 362 height 20
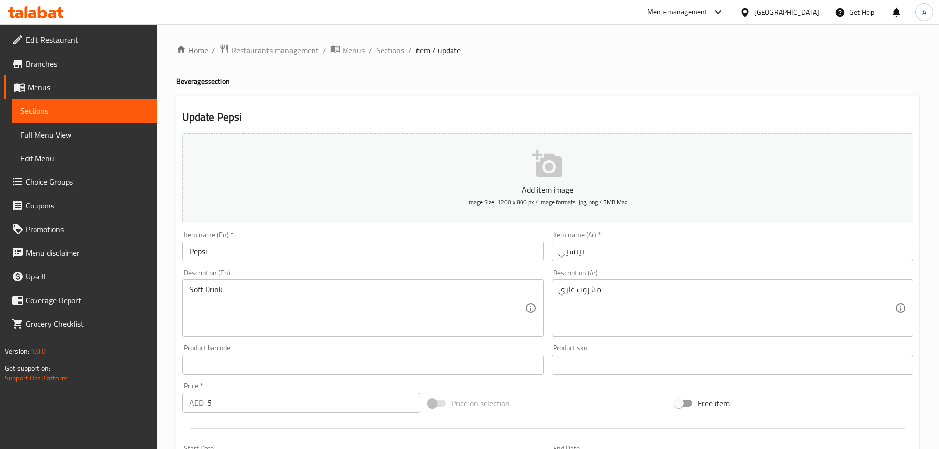
drag, startPoint x: 380, startPoint y: 56, endPoint x: 383, endPoint y: 40, distance: 16.6
click at [380, 56] on span "Sections" at bounding box center [390, 50] width 28 height 12
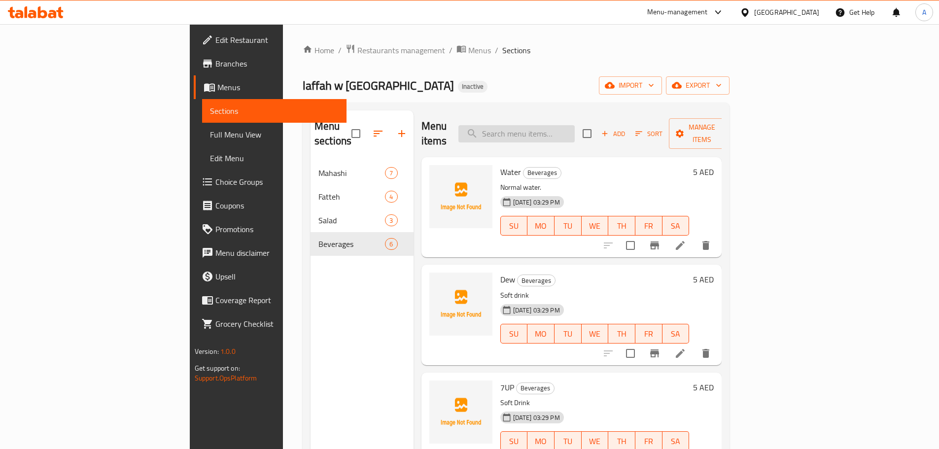
click at [557, 126] on input "search" at bounding box center [516, 133] width 116 height 17
paste input "Stuffed Zucchini"
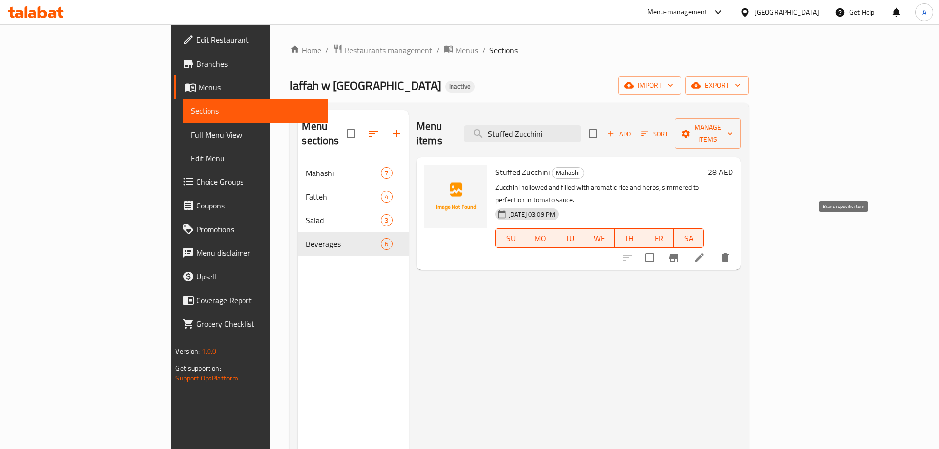
type input "Stuffed Zucchini"
click at [713, 249] on li at bounding box center [699, 258] width 28 height 18
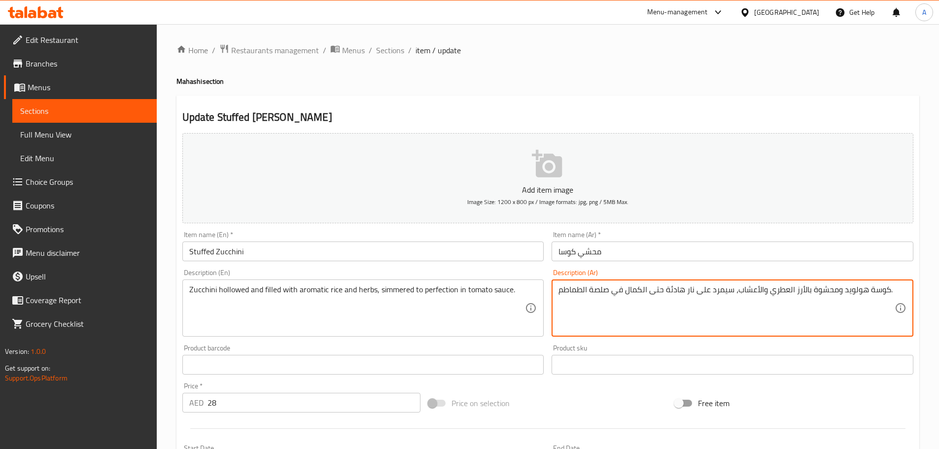
click at [855, 289] on textarea "كوسة هولويد ومحشوة بالأرز العطري والأعشاب، سيمرد على نار هادئة حتى الكمال في صل…" at bounding box center [726, 308] width 336 height 47
click at [733, 290] on textarea "كوسة هولويد ومحشوة بالأرز العطري والأعشاب، سيمرد على نار هادئة حتى الكمال في صل…" at bounding box center [726, 308] width 336 height 47
click at [720, 289] on textarea "كوسة هولويد ومحشوة بالأرز العطري والأعشاب، سيمرد على نار هادئة حتى الكمال في صل…" at bounding box center [726, 308] width 336 height 47
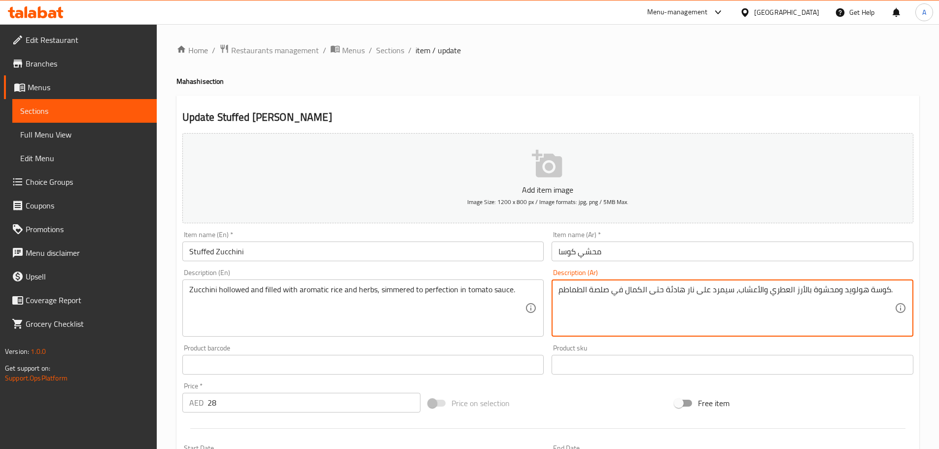
click at [720, 290] on textarea "كوسة هولويد ومحشوة بالأرز العطري والأعشاب، سيمرد على نار هادئة حتى الكمال في صل…" at bounding box center [726, 308] width 336 height 47
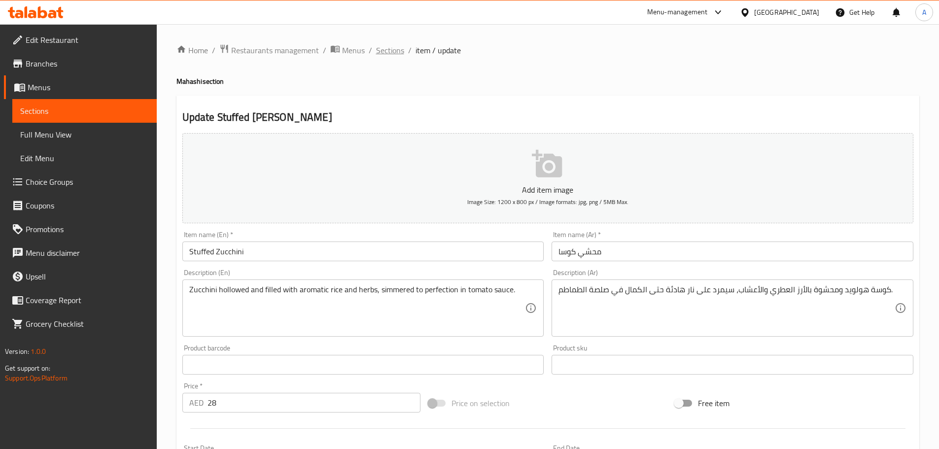
click at [392, 48] on span "Sections" at bounding box center [390, 50] width 28 height 12
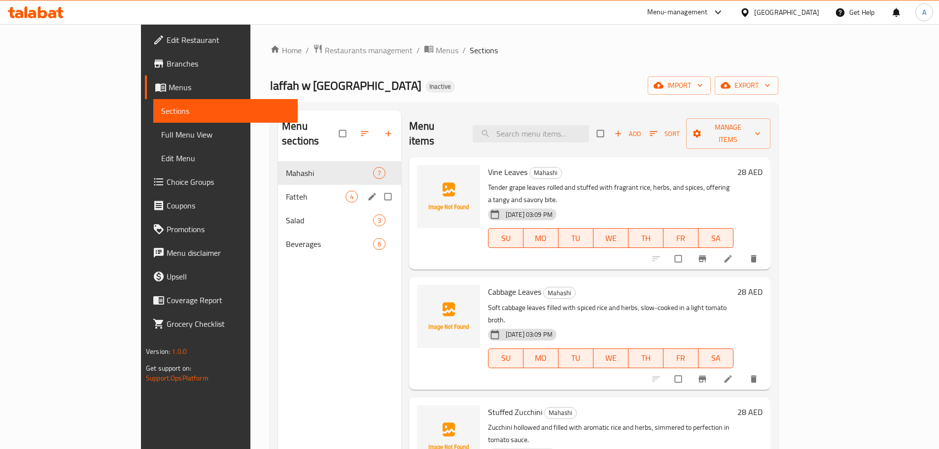
click at [278, 185] on div "Fatteh 4" at bounding box center [339, 197] width 123 height 24
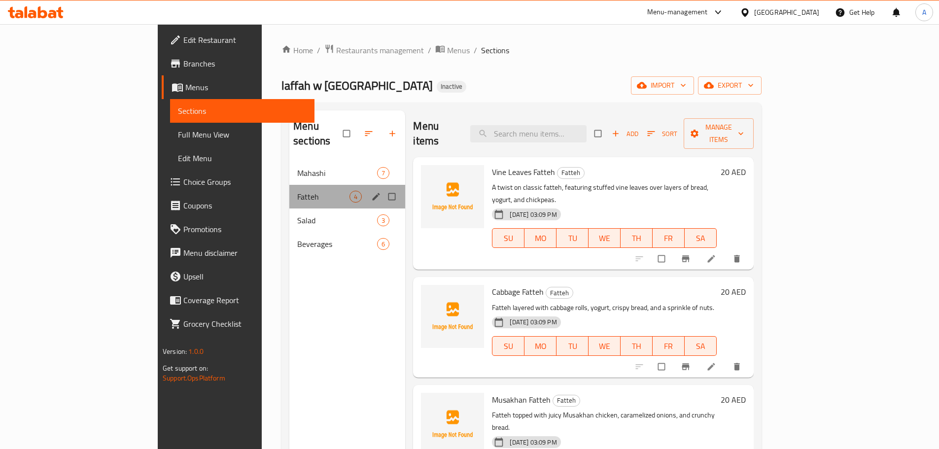
click at [289, 192] on div "Fatteh 4" at bounding box center [347, 197] width 116 height 24
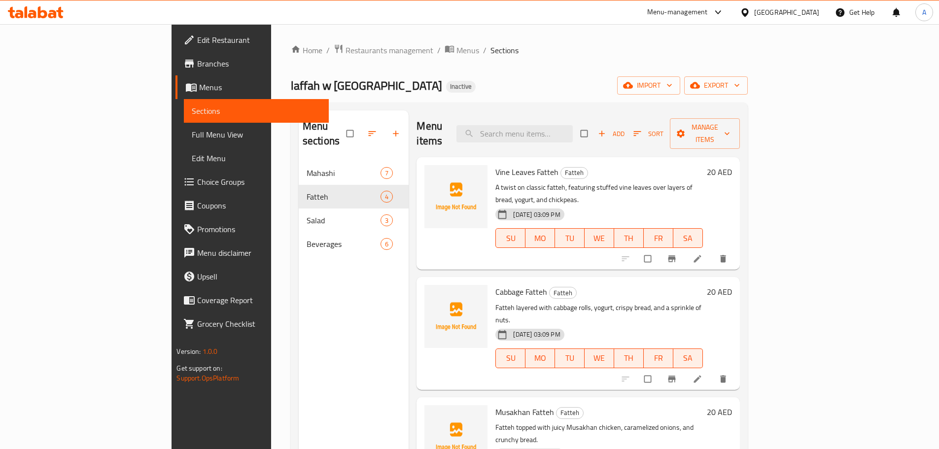
click at [341, 124] on input "checkbox" at bounding box center [351, 133] width 21 height 19
checkbox input "true"
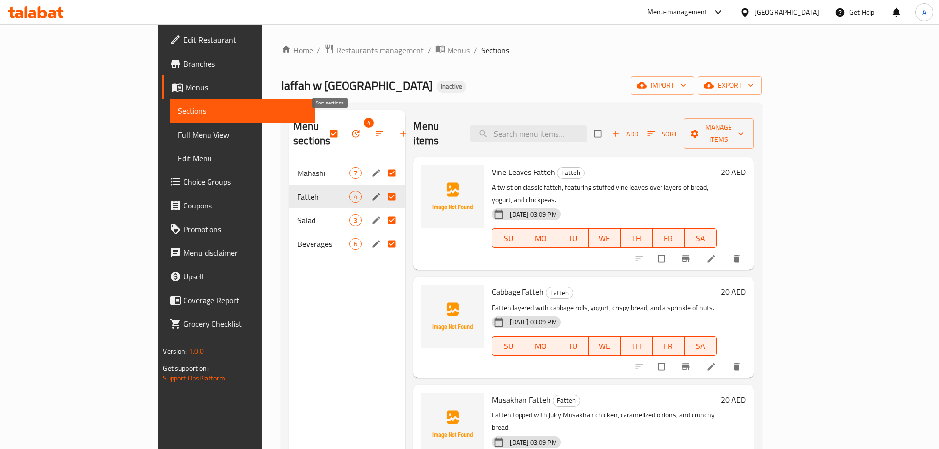
click at [351, 129] on icon "button" at bounding box center [356, 134] width 10 height 10
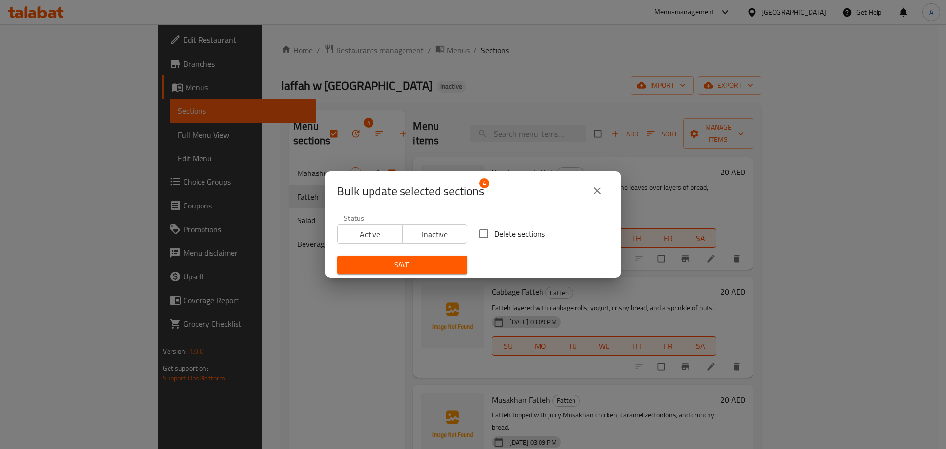
click at [507, 231] on span "Delete sections" at bounding box center [519, 234] width 51 height 12
click at [494, 231] on input "Delete sections" at bounding box center [484, 233] width 21 height 21
checkbox input "true"
click at [446, 263] on span "Save" at bounding box center [402, 265] width 114 height 12
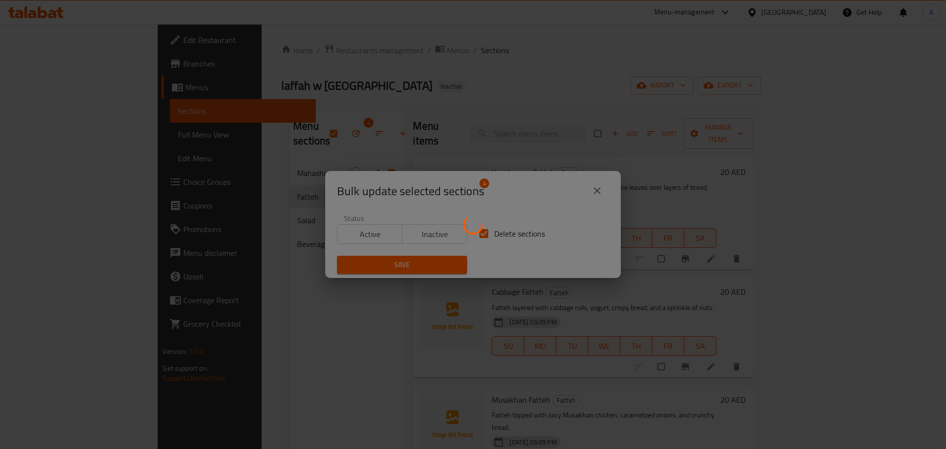
checkbox input "false"
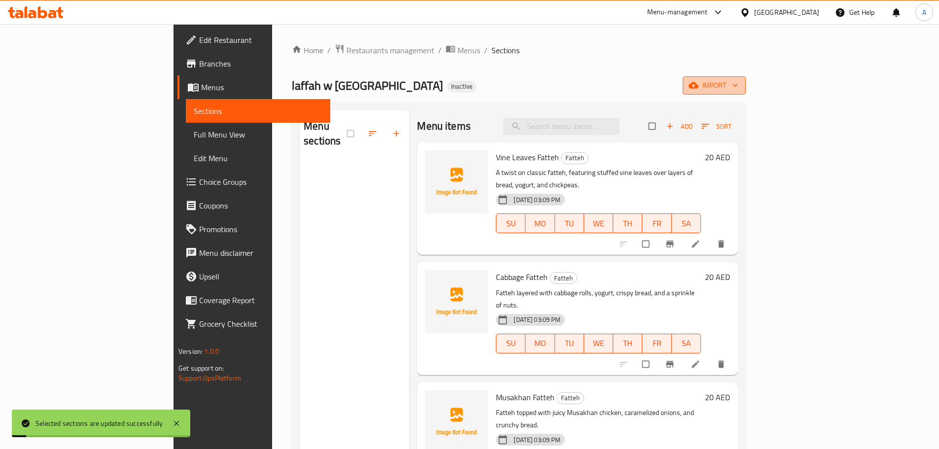
click at [738, 86] on span "import" at bounding box center [713, 85] width 47 height 12
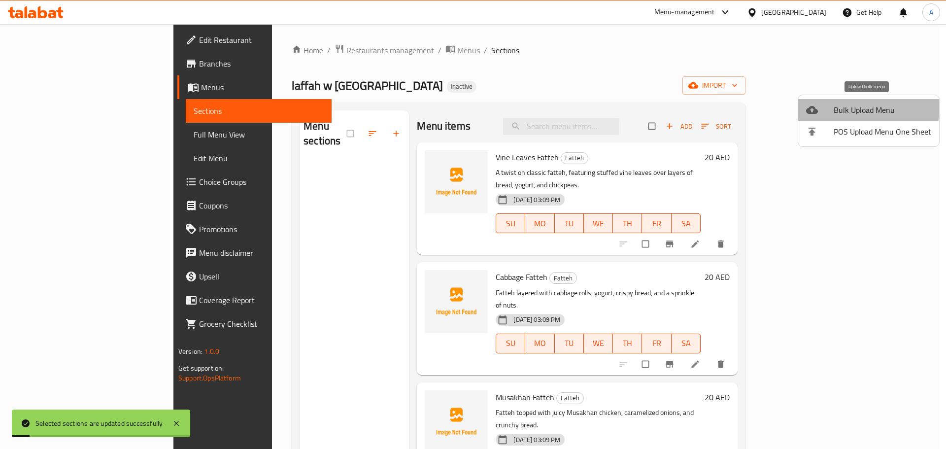
click at [851, 106] on span "Bulk Upload Menu" at bounding box center [883, 110] width 98 height 12
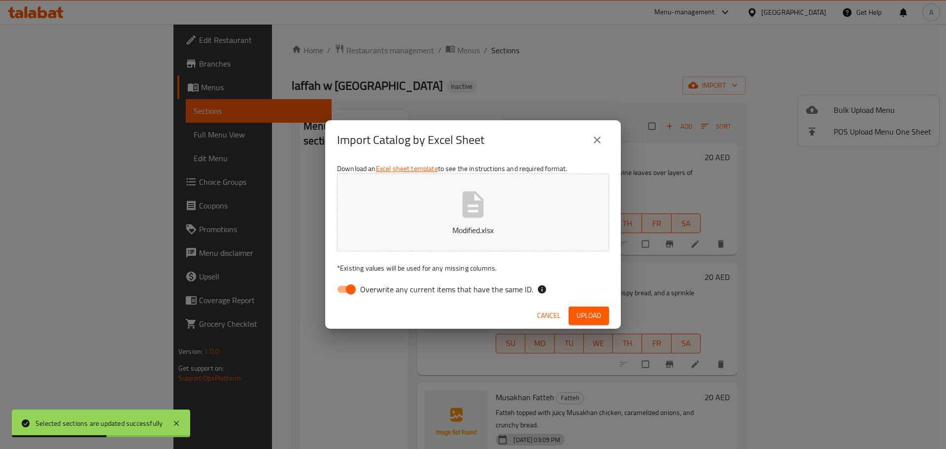
click at [491, 284] on span "Overwrite any current items that have the same ID." at bounding box center [446, 289] width 173 height 12
click at [379, 284] on input "Overwrite any current items that have the same ID." at bounding box center [351, 289] width 56 height 19
checkbox input "false"
click at [574, 314] on button "Upload" at bounding box center [589, 316] width 40 height 18
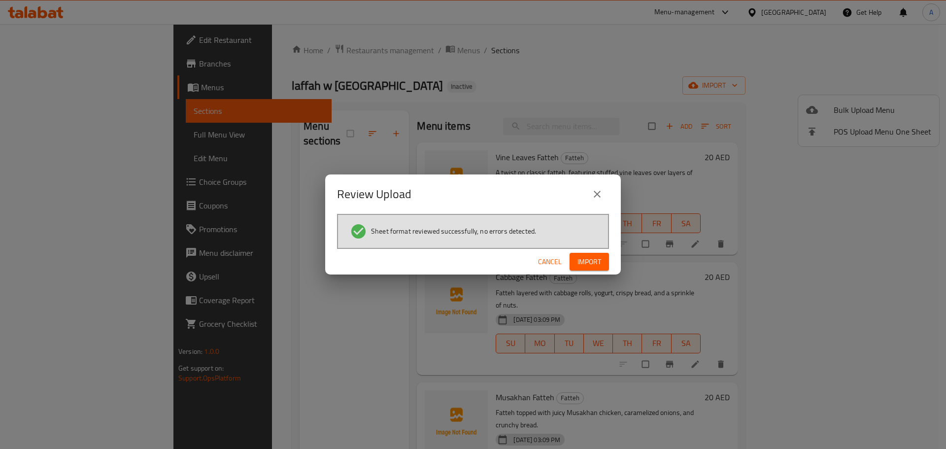
click at [589, 256] on span "Import" at bounding box center [590, 262] width 24 height 12
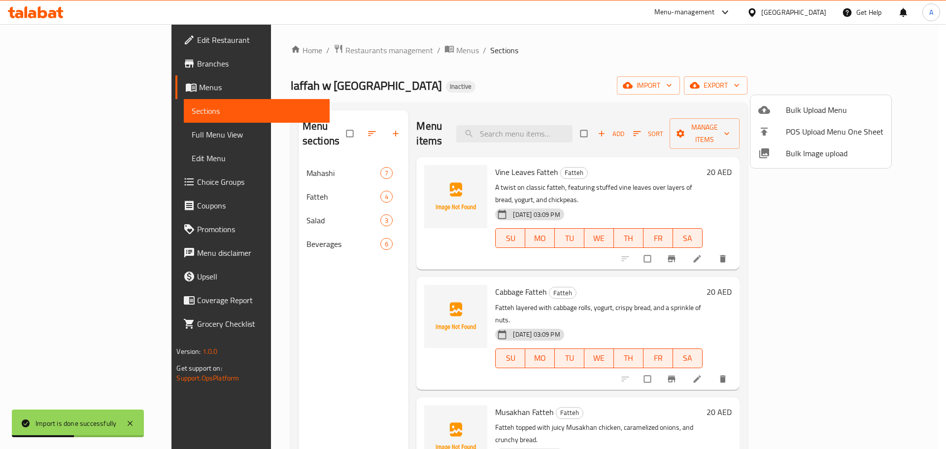
click at [68, 127] on div at bounding box center [473, 224] width 946 height 449
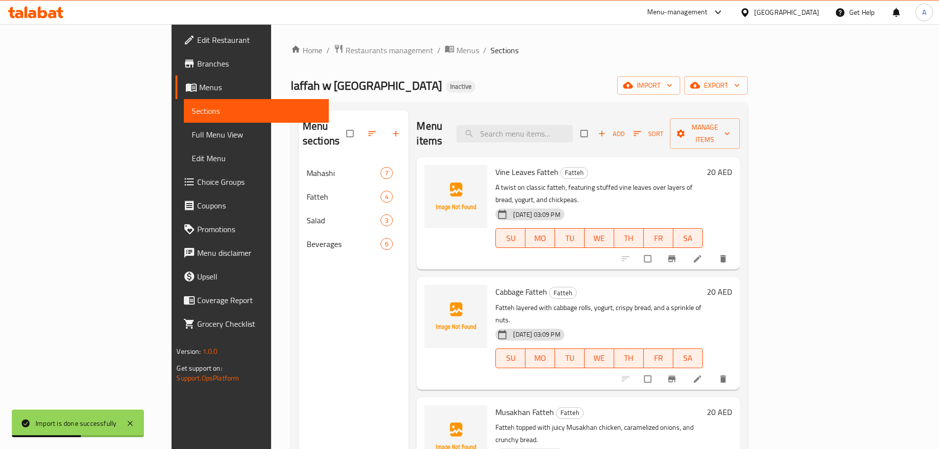
drag, startPoint x: 68, startPoint y: 132, endPoint x: 85, endPoint y: 123, distance: 19.2
click at [192, 132] on span "Full Menu View" at bounding box center [256, 135] width 129 height 12
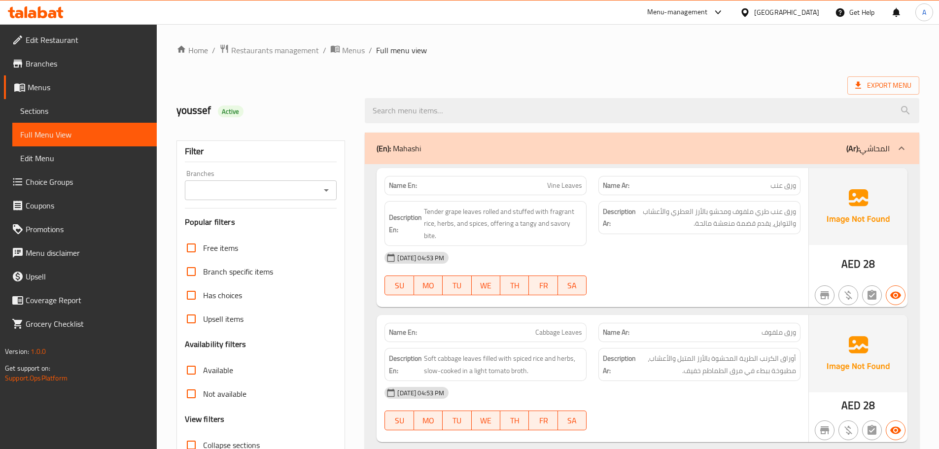
click at [479, 51] on ol "Home / Restaurants management / Menus / Full menu view" at bounding box center [547, 50] width 743 height 13
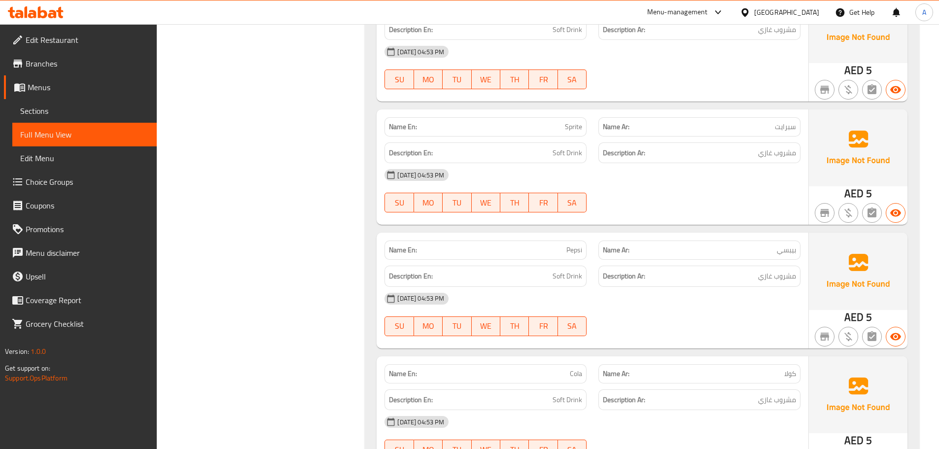
scroll to position [2509, 0]
type button "3"
click at [487, 85] on span "WE" at bounding box center [486, 79] width 21 height 14
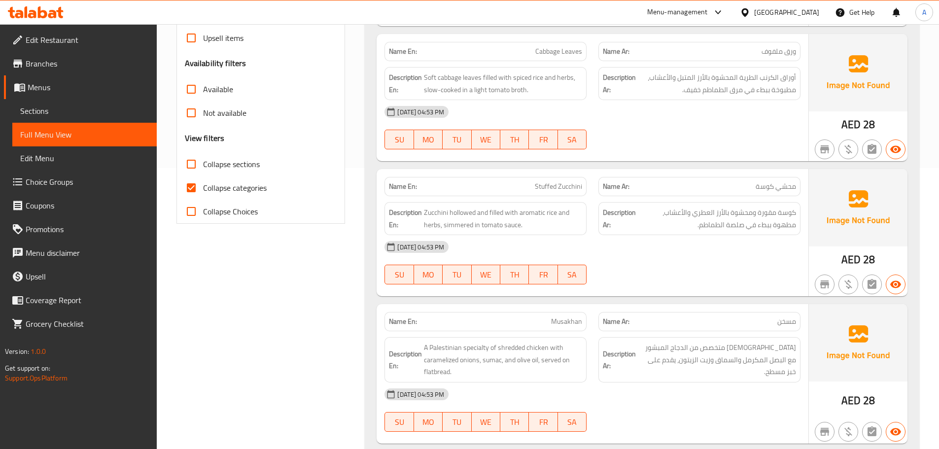
click at [517, 73] on span "Soft cabbage leaves filled with spiced rice and herbs, slow-cooked in a light t…" at bounding box center [503, 83] width 158 height 24
click at [503, 96] on div "Description En: Soft cabbage leaves filled with spiced rice and herbs, slow-coo…" at bounding box center [485, 83] width 202 height 33
click at [197, 186] on input "Collapse categories" at bounding box center [191, 188] width 24 height 24
checkbox input "false"
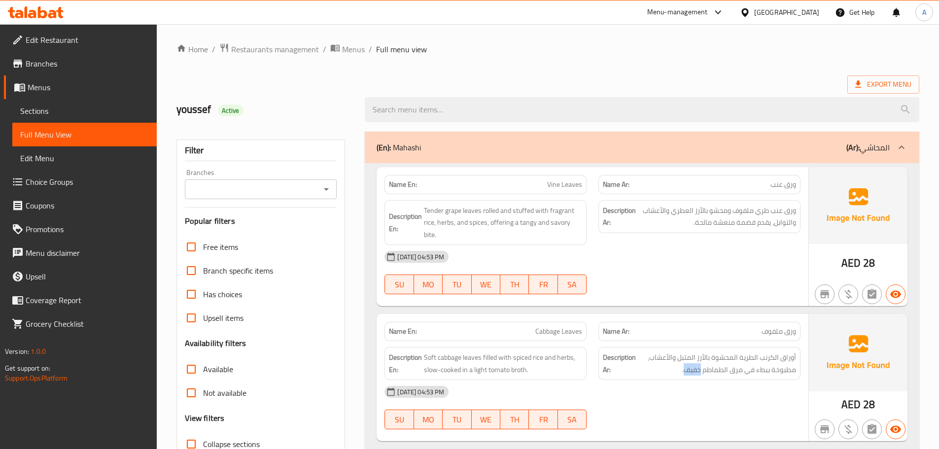
scroll to position [0, 0]
click at [876, 79] on span "Export Menu" at bounding box center [883, 85] width 56 height 12
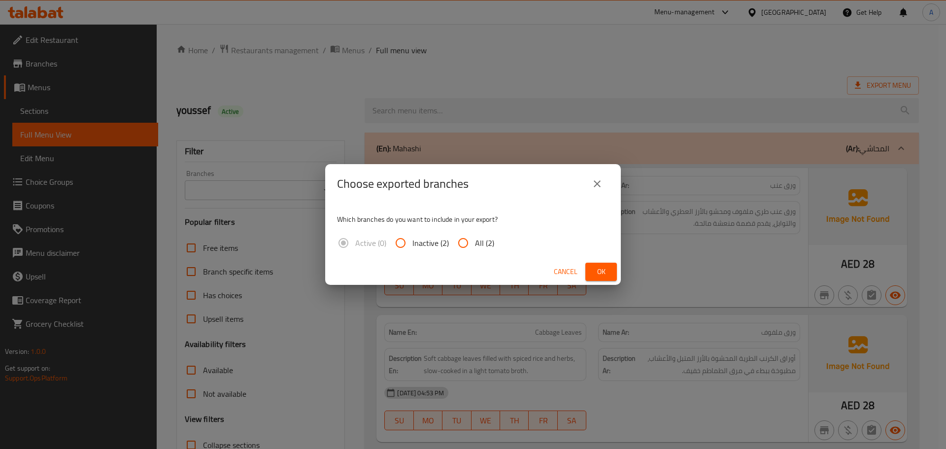
click at [450, 231] on div "Which branches do you want to include in your export? Active (0) Inactive (2) A…" at bounding box center [473, 231] width 296 height 55
click at [469, 236] on input "All (2)" at bounding box center [463, 243] width 24 height 24
radio input "true"
click at [595, 266] on span "Ok" at bounding box center [601, 272] width 16 height 12
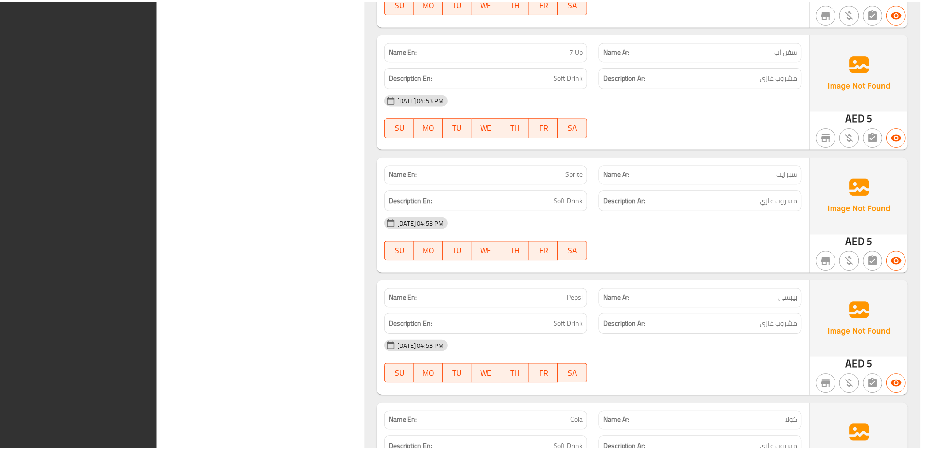
scroll to position [2559, 0]
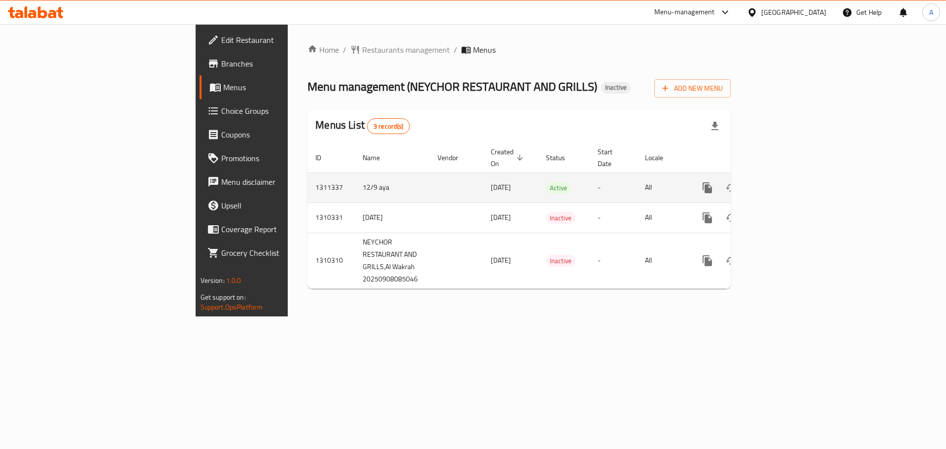
click at [790, 176] on link "enhanced table" at bounding box center [779, 188] width 24 height 24
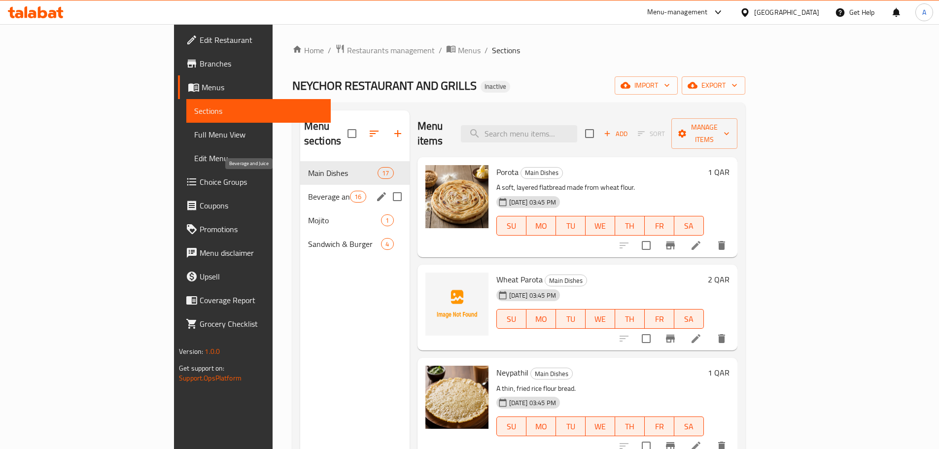
click at [308, 191] on span "Beverage and Juice" at bounding box center [329, 197] width 42 height 12
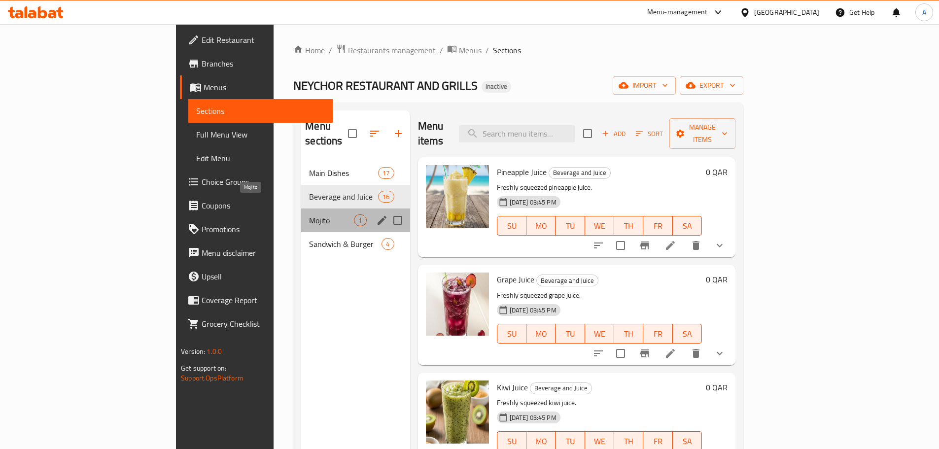
click at [309, 214] on span "Mojito" at bounding box center [331, 220] width 45 height 12
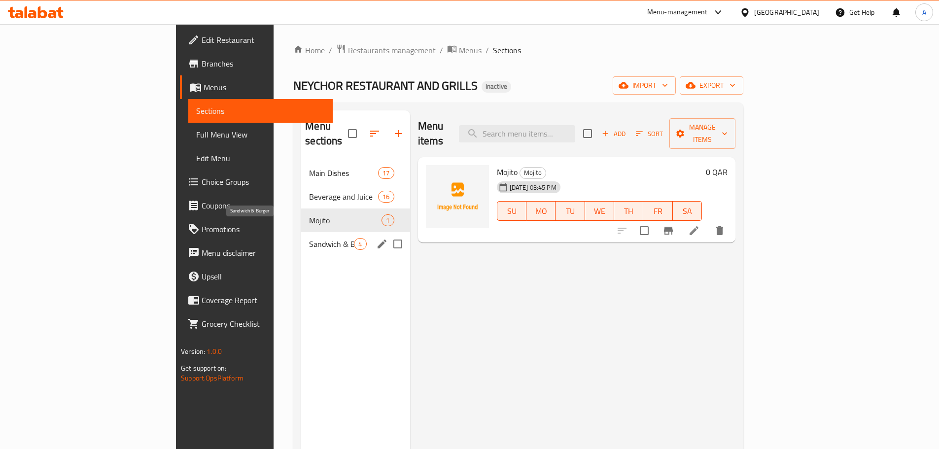
click at [309, 238] on span "Sandwich & Burger" at bounding box center [331, 244] width 45 height 12
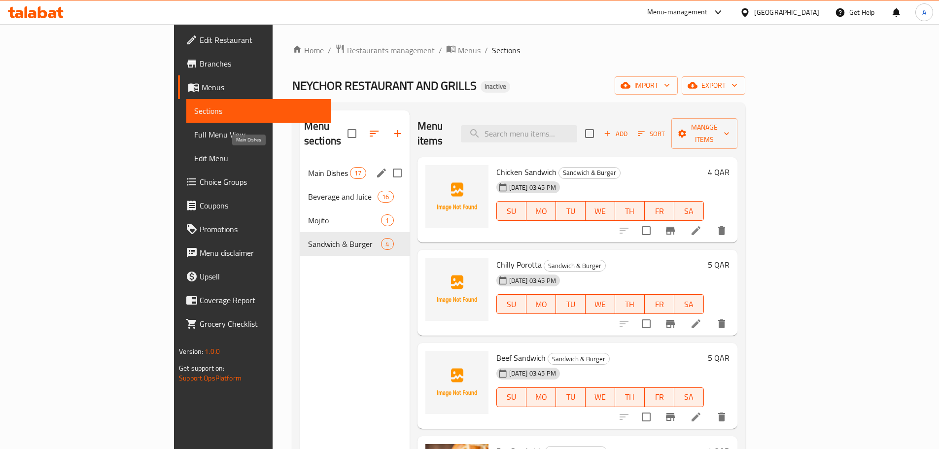
click at [308, 167] on span "Main Dishes" at bounding box center [329, 173] width 42 height 12
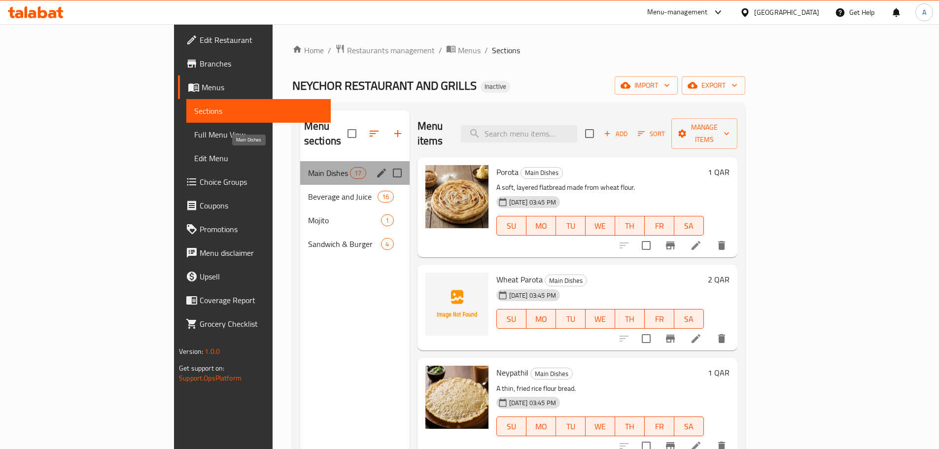
drag, startPoint x: 268, startPoint y: 153, endPoint x: 256, endPoint y: 159, distance: 13.2
click at [308, 167] on span "Main Dishes" at bounding box center [329, 173] width 42 height 12
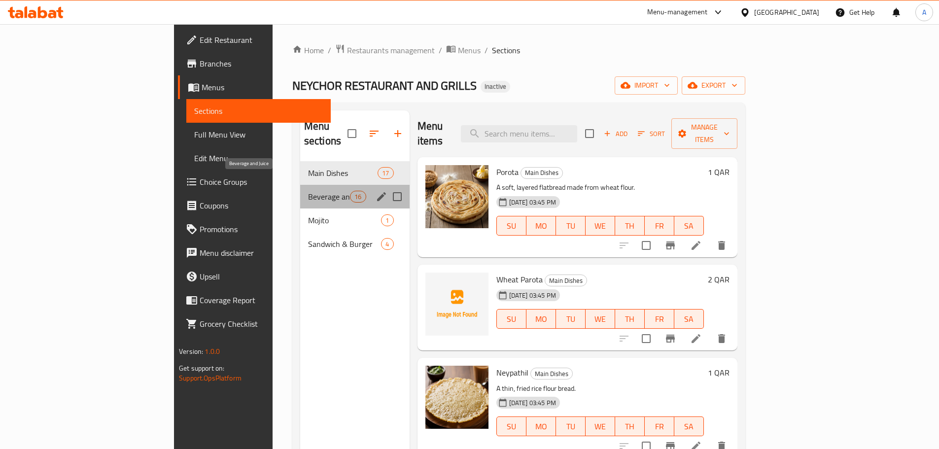
click at [308, 191] on span "Beverage and Juice" at bounding box center [329, 197] width 42 height 12
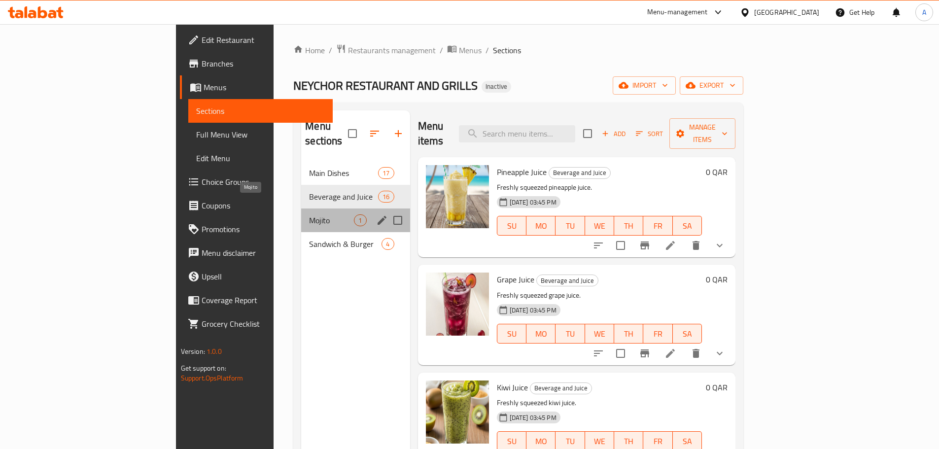
click at [309, 214] on span "Mojito" at bounding box center [331, 220] width 45 height 12
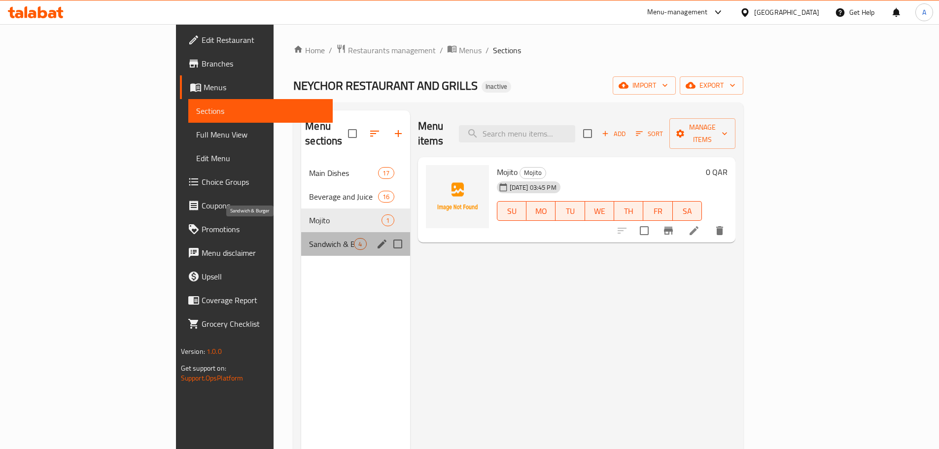
click at [309, 238] on span "Sandwich & Burger" at bounding box center [331, 244] width 45 height 12
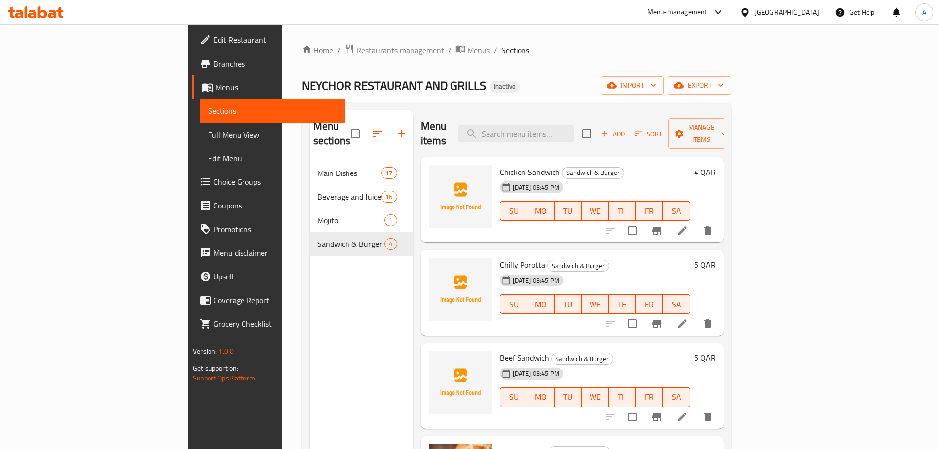
click at [213, 66] on span "Branches" at bounding box center [274, 64] width 123 height 12
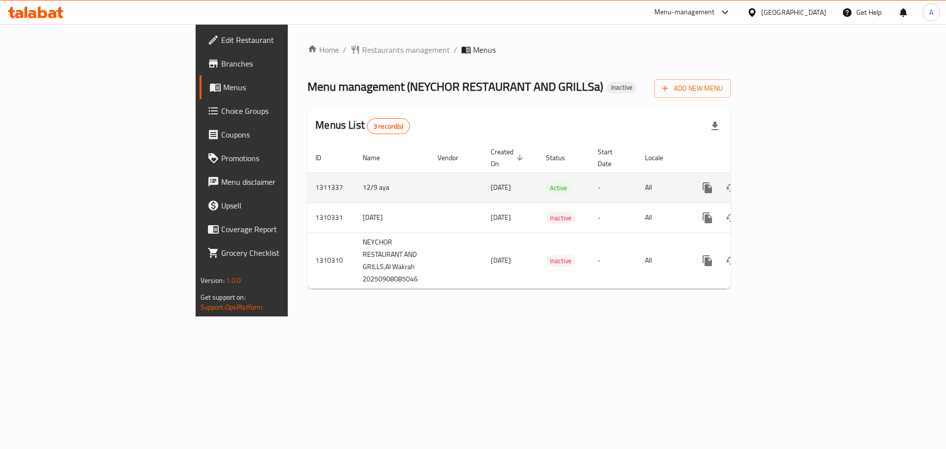
click at [785, 182] on icon "enhanced table" at bounding box center [779, 188] width 12 height 12
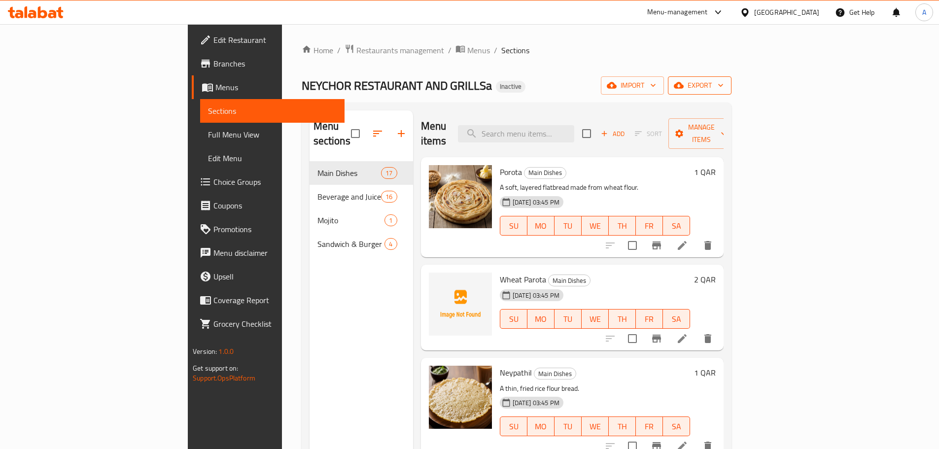
click at [723, 84] on span "export" at bounding box center [700, 85] width 48 height 12
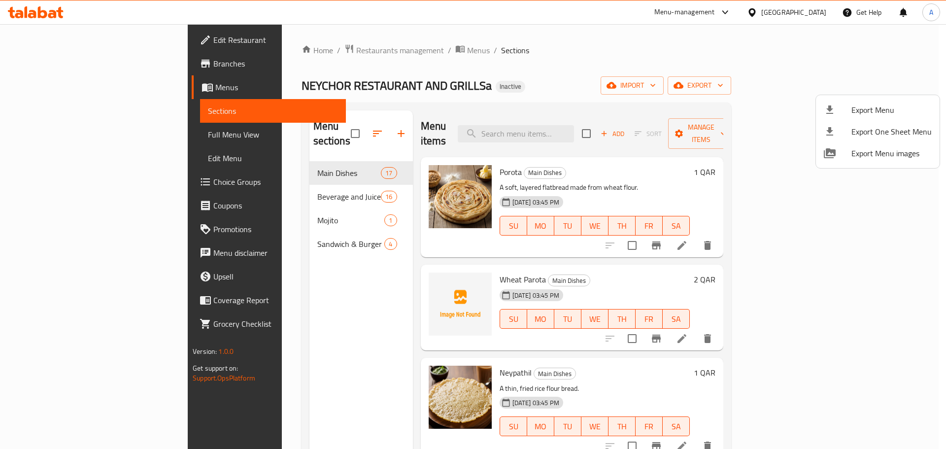
click at [875, 97] on ul "Export Menu Export One Sheet Menu Export Menu images" at bounding box center [878, 131] width 124 height 73
click at [865, 105] on span "Export Menu" at bounding box center [892, 110] width 80 height 12
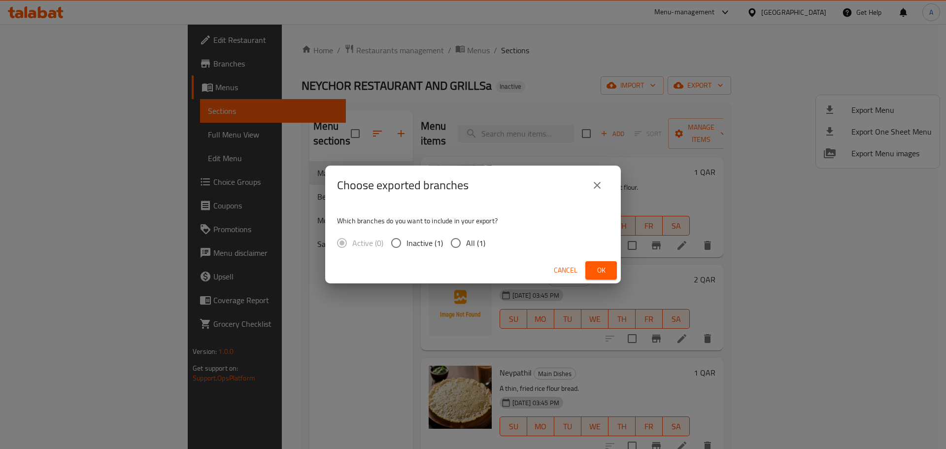
click at [432, 238] on span "Inactive (1)" at bounding box center [425, 243] width 36 height 12
click at [407, 238] on input "Inactive (1)" at bounding box center [396, 243] width 21 height 21
radio input "true"
click at [459, 238] on input "All (1)" at bounding box center [456, 243] width 21 height 21
radio input "true"
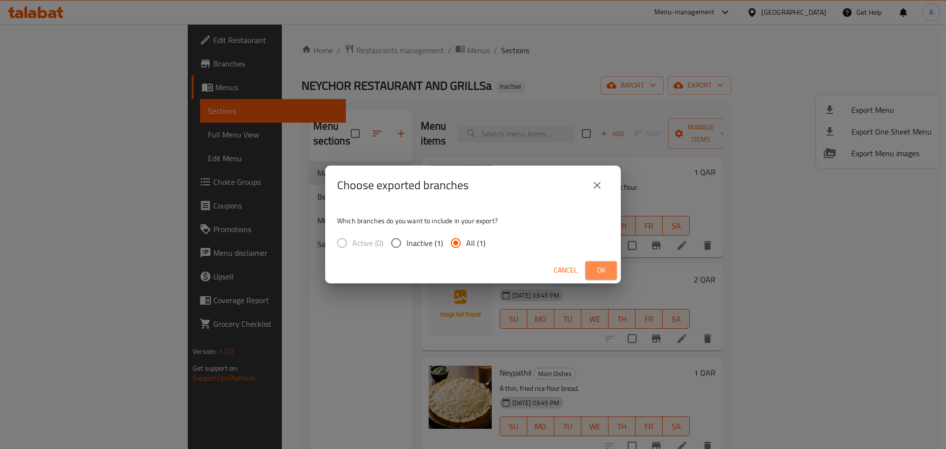
click at [604, 268] on span "Ok" at bounding box center [601, 270] width 16 height 12
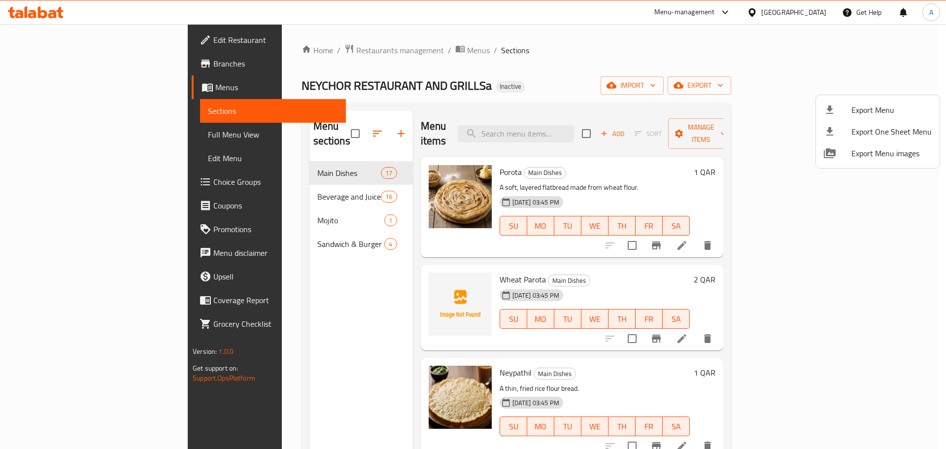
click at [246, 187] on div at bounding box center [473, 224] width 946 height 449
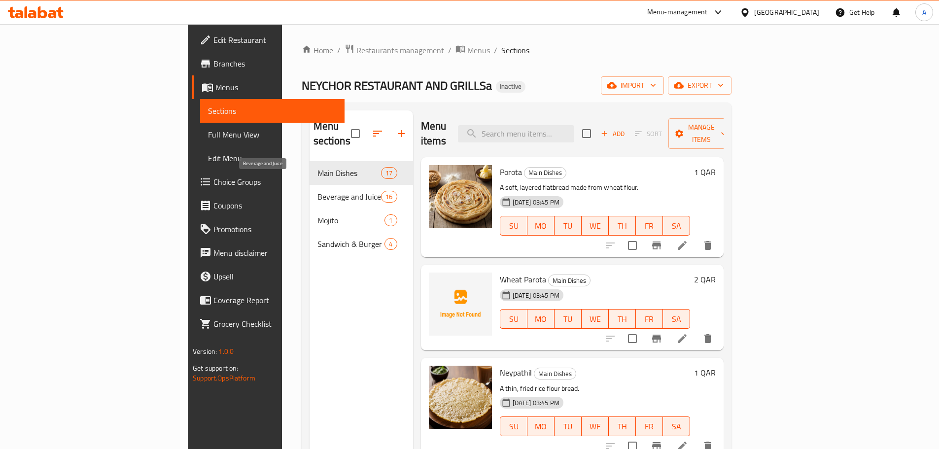
click at [317, 191] on span "Beverage and Juice" at bounding box center [349, 197] width 64 height 12
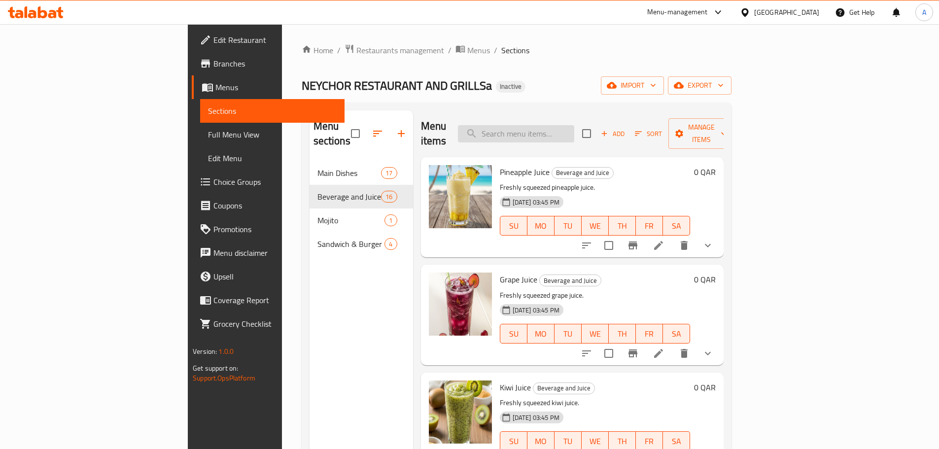
click at [573, 125] on input "search" at bounding box center [516, 133] width 116 height 17
paste input "Mojito"
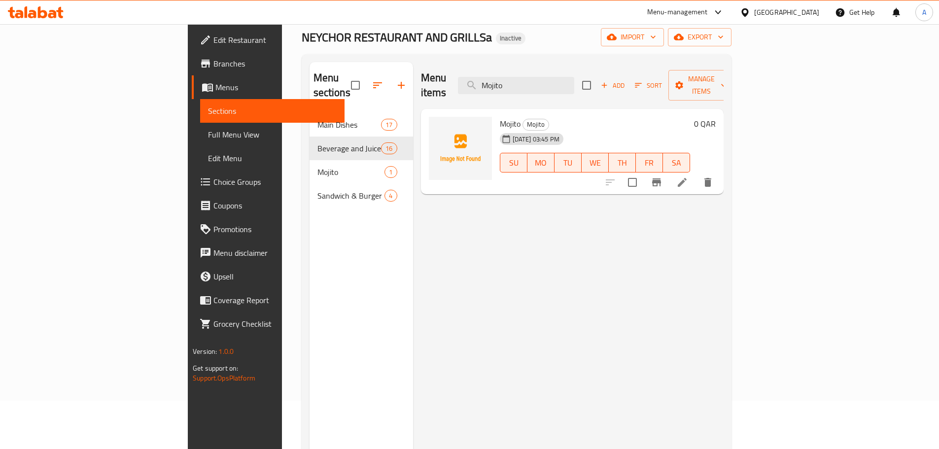
scroll to position [39, 0]
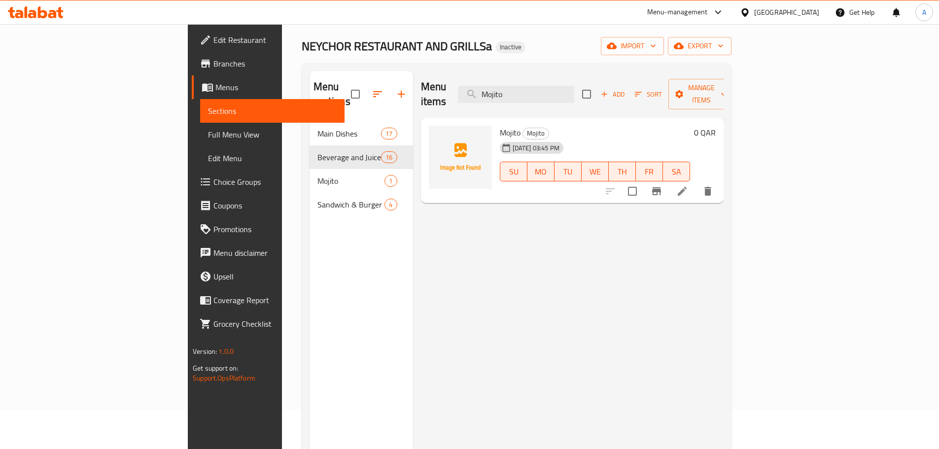
type input "Mojito"
click at [208, 137] on span "Full Menu View" at bounding box center [272, 135] width 129 height 12
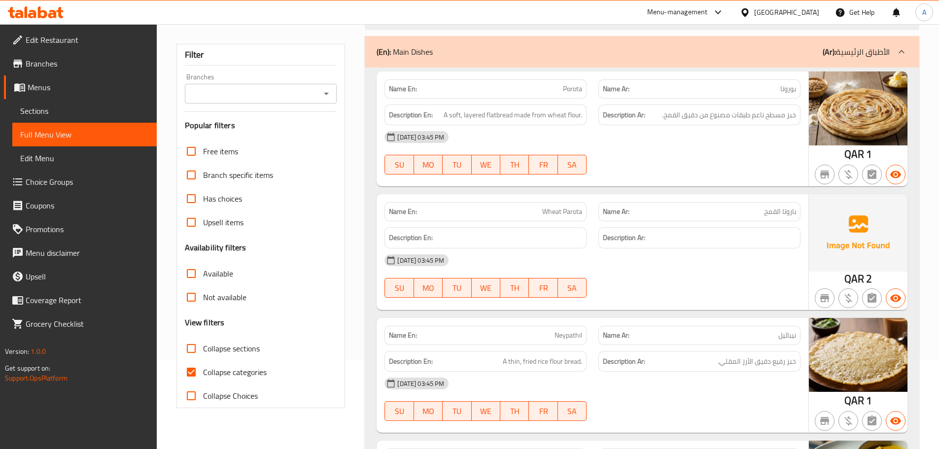
scroll to position [138, 0]
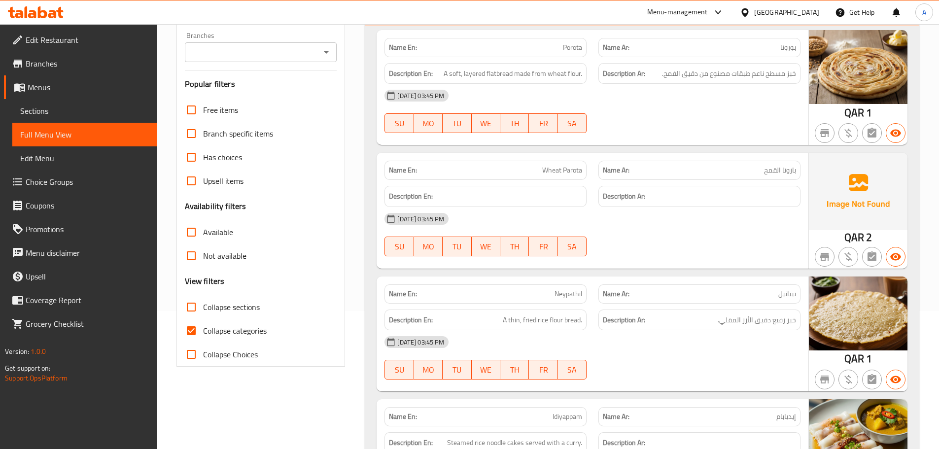
click at [183, 314] on input "Collapse sections" at bounding box center [191, 307] width 24 height 24
checkbox input "true"
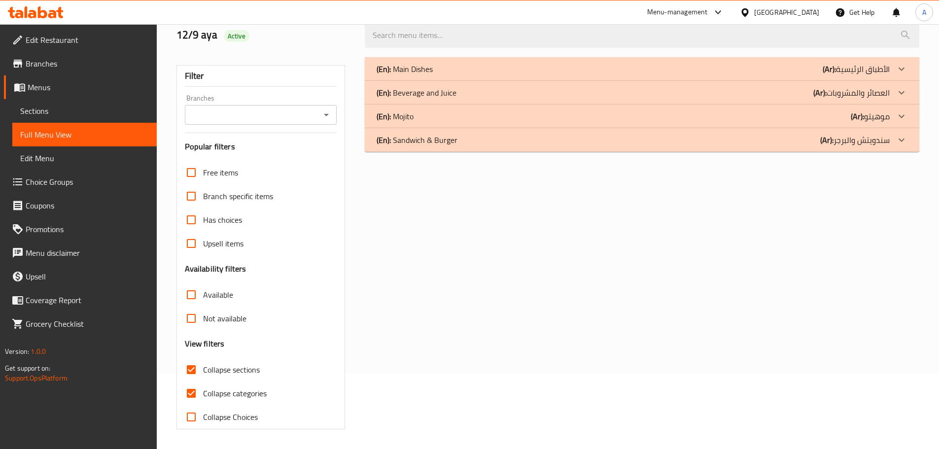
scroll to position [75, 0]
click at [407, 98] on p "(En): Beverage and Juice" at bounding box center [417, 93] width 80 height 12
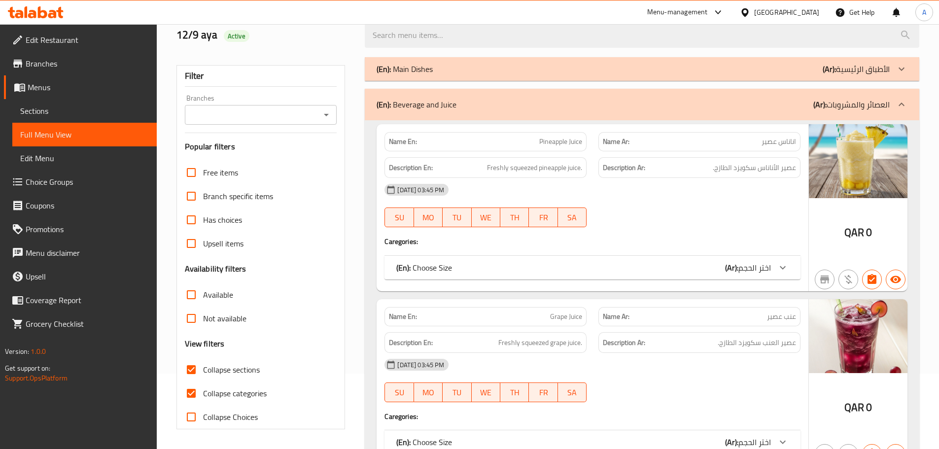
scroll to position [174, 0]
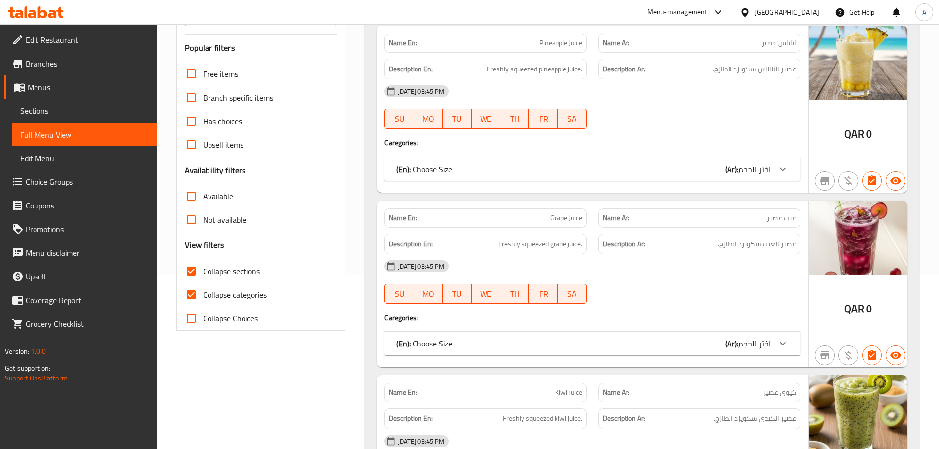
click at [194, 289] on input "Collapse categories" at bounding box center [191, 295] width 24 height 24
checkbox input "false"
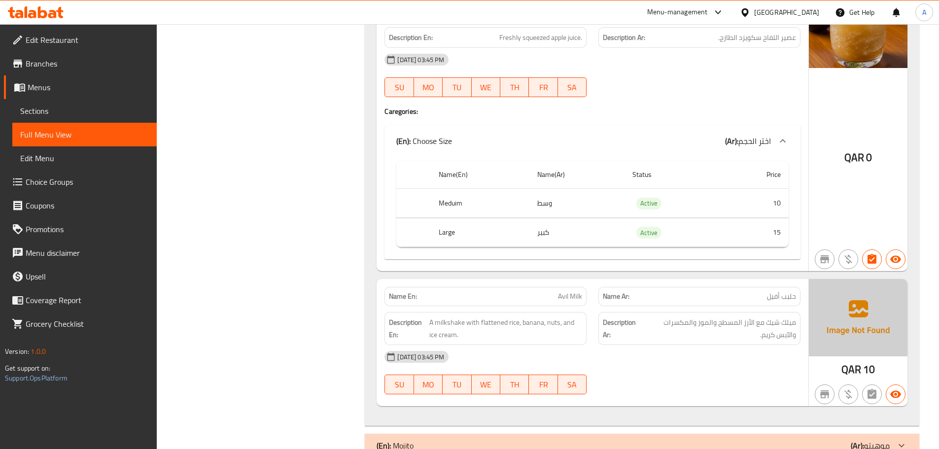
scroll to position [4195, 0]
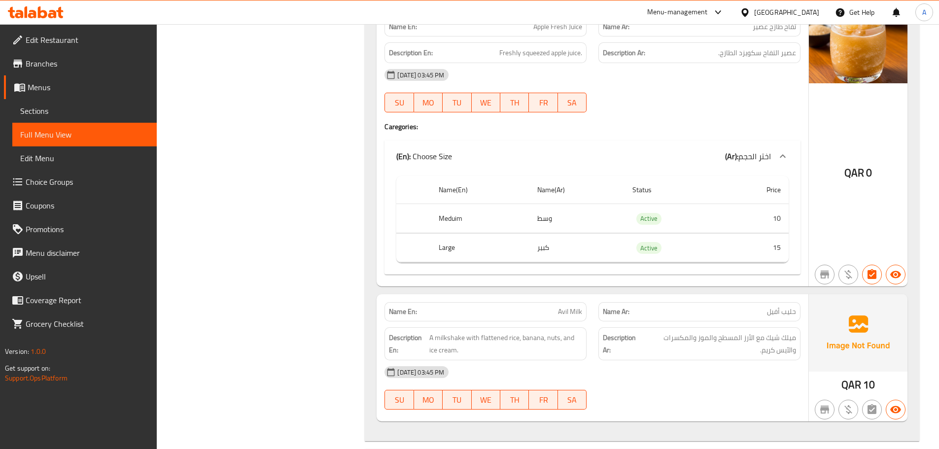
click at [69, 103] on link "Sections" at bounding box center [84, 111] width 144 height 24
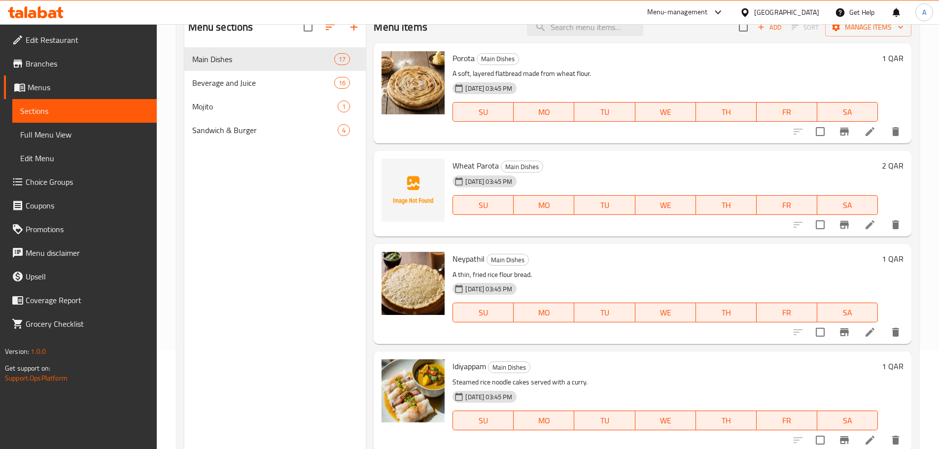
scroll to position [39, 0]
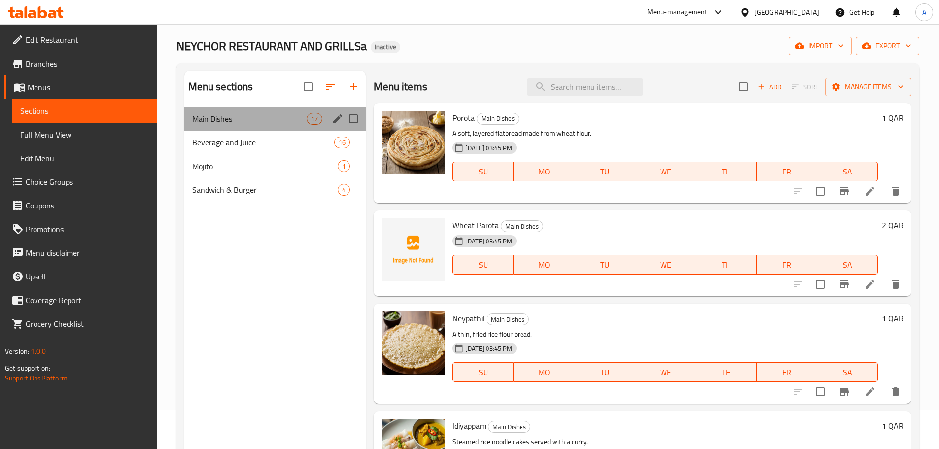
click at [236, 129] on div "Main Dishes 17" at bounding box center [275, 119] width 182 height 24
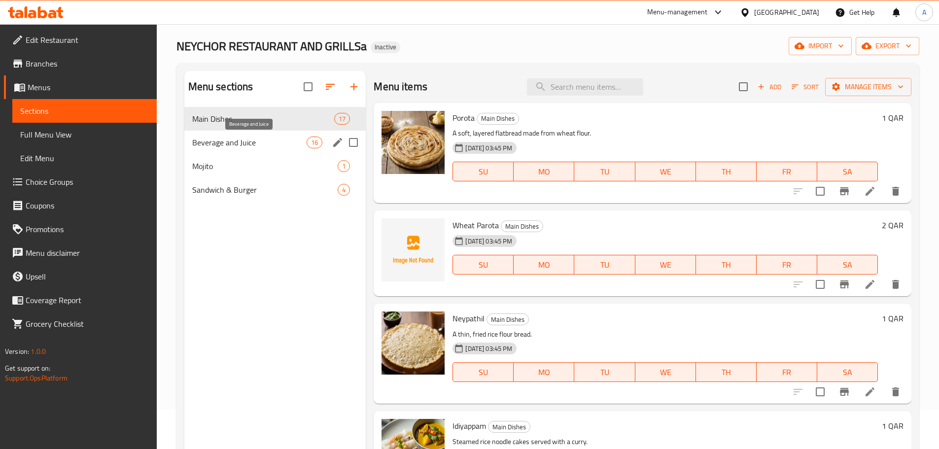
click at [239, 138] on span "Beverage and Juice" at bounding box center [249, 143] width 115 height 12
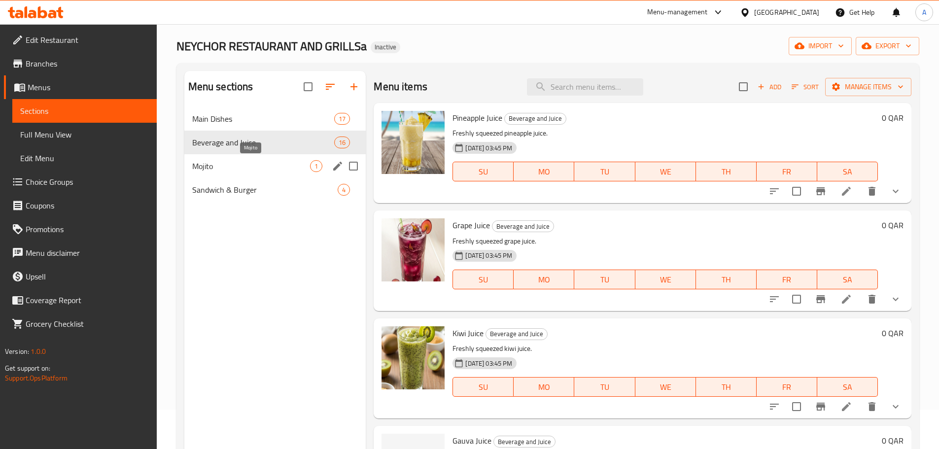
click at [248, 162] on span "Mojito" at bounding box center [251, 166] width 118 height 12
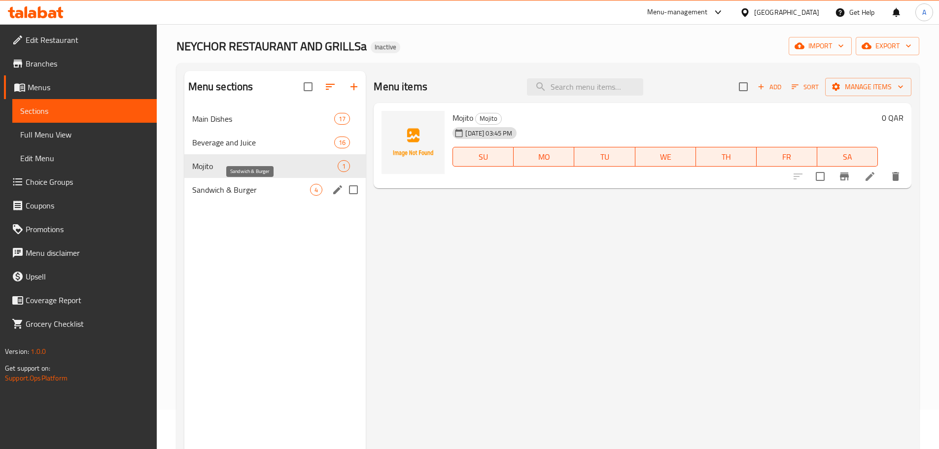
click at [245, 191] on span "Sandwich & Burger" at bounding box center [251, 190] width 118 height 12
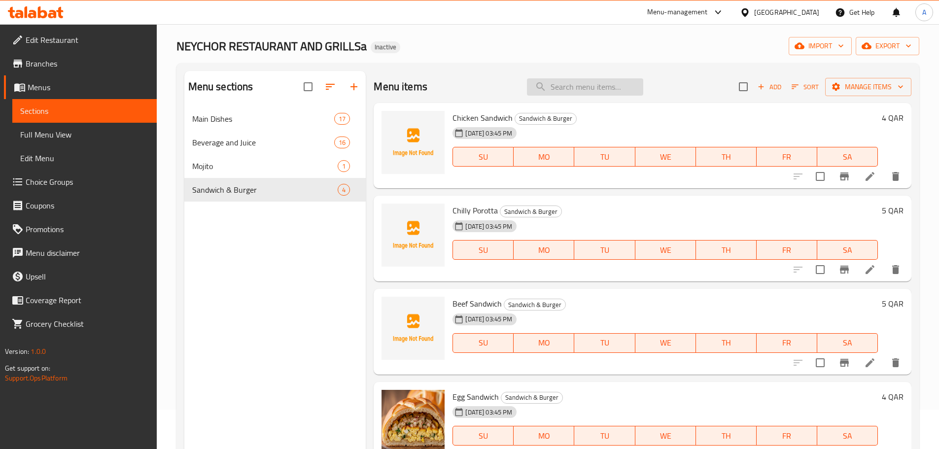
click at [592, 85] on input "search" at bounding box center [585, 86] width 116 height 17
paste input "Chicken Fry"
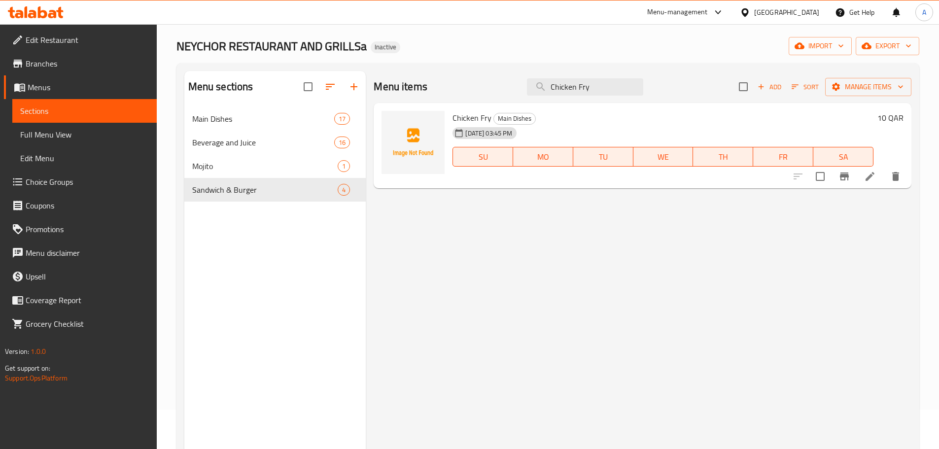
type input "Chicken Fry"
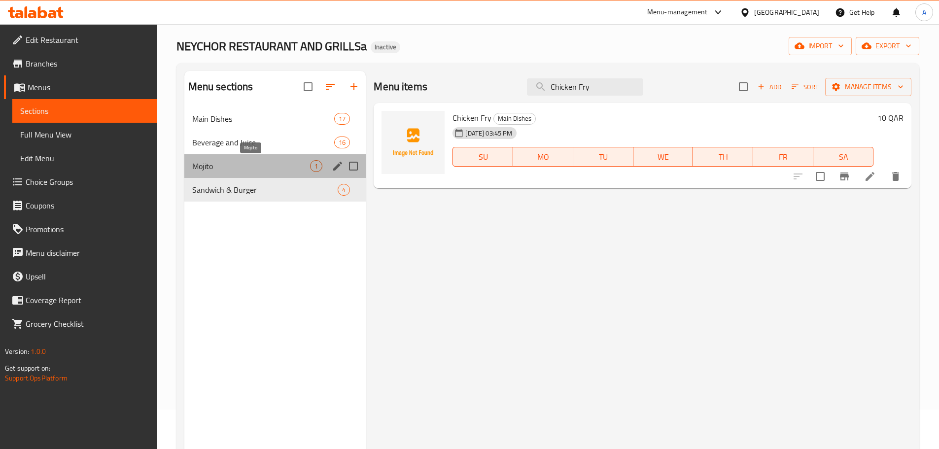
click at [239, 166] on span "Mojito" at bounding box center [251, 166] width 118 height 12
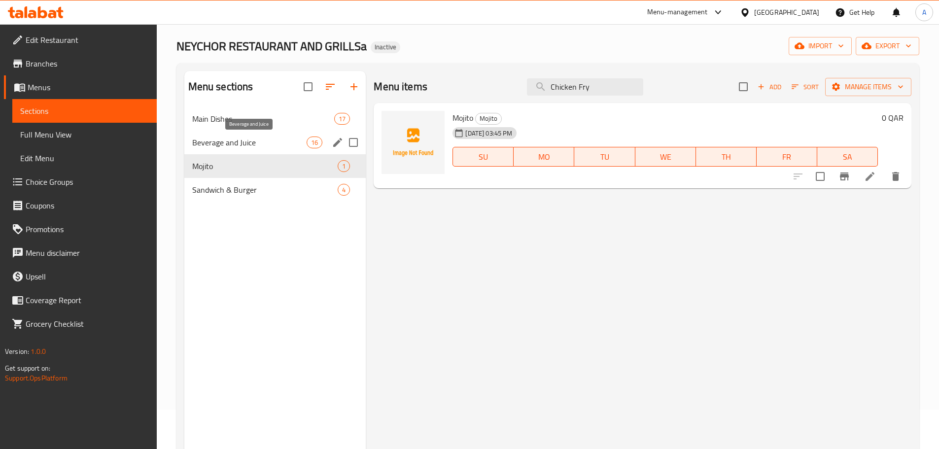
click at [240, 139] on span "Beverage and Juice" at bounding box center [249, 143] width 115 height 12
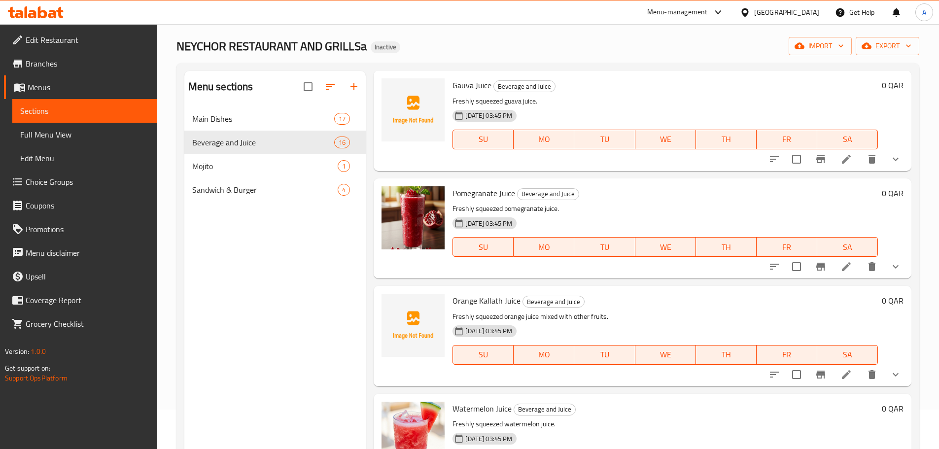
scroll to position [345, 0]
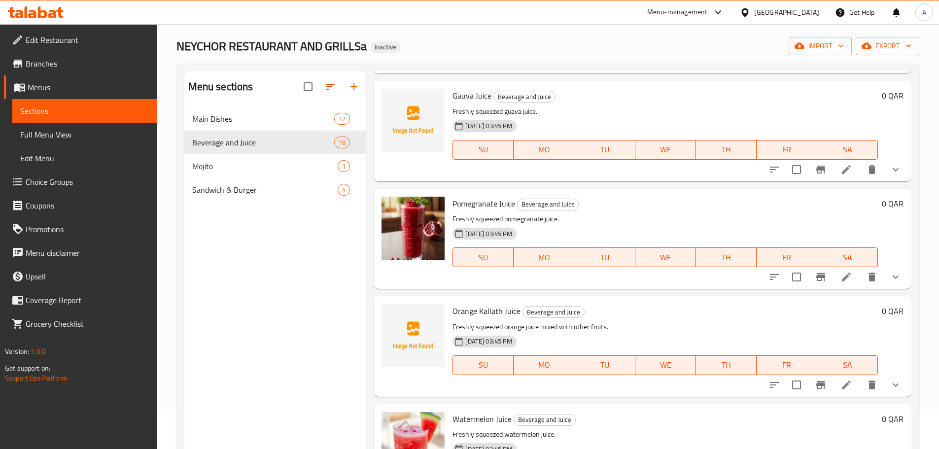
click at [840, 168] on icon at bounding box center [846, 170] width 12 height 12
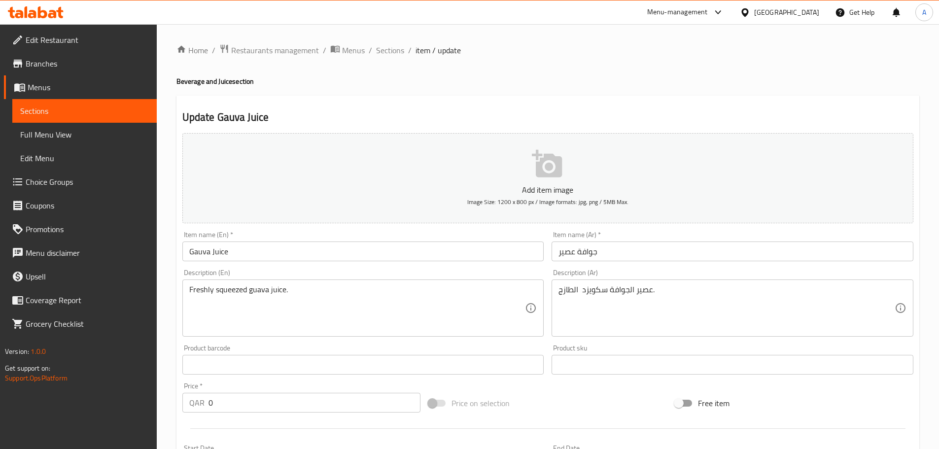
click at [203, 246] on input "Gauva Juice" at bounding box center [363, 251] width 362 height 20
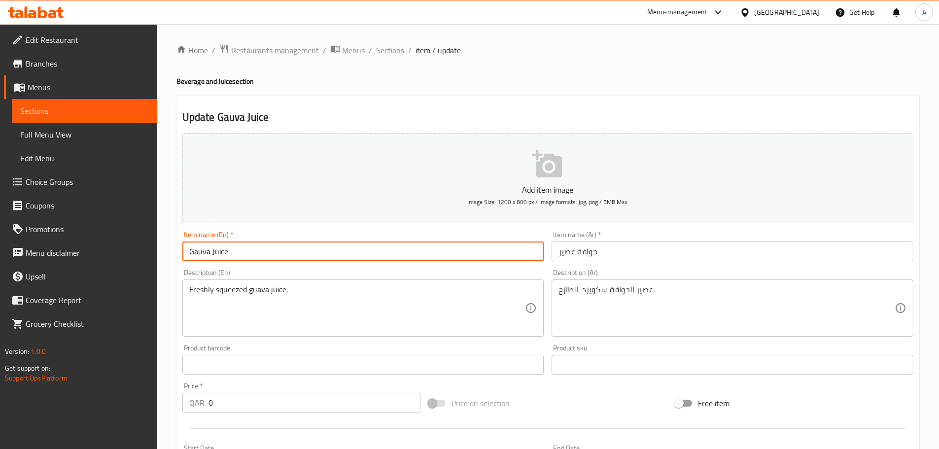
click at [203, 246] on input "Gauva Juice" at bounding box center [363, 251] width 362 height 20
paste input "ua"
type input "Guava Juice"
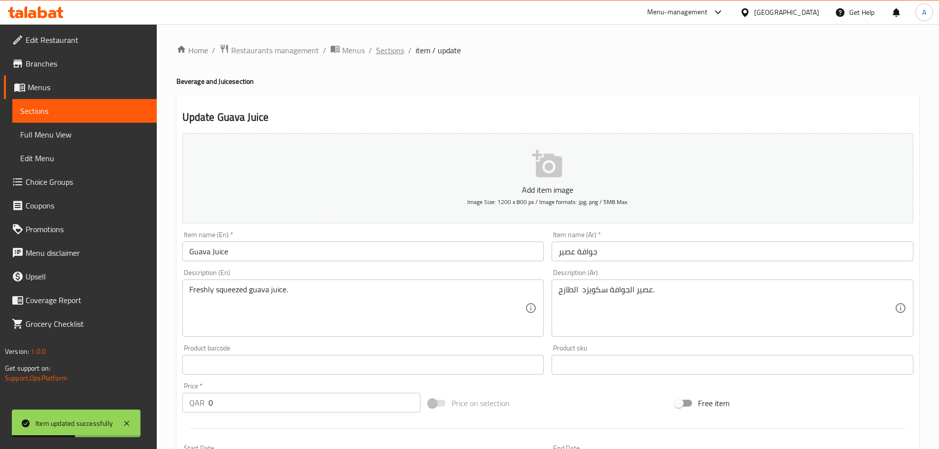
click at [395, 50] on span "Sections" at bounding box center [390, 50] width 28 height 12
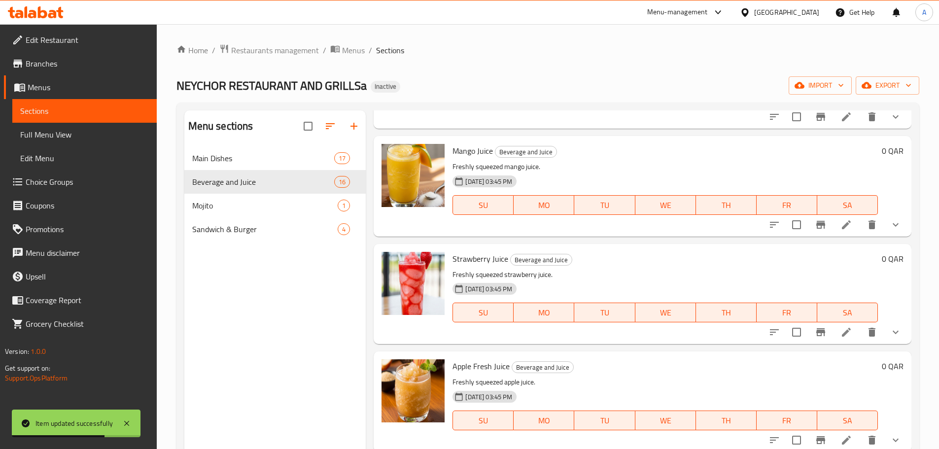
scroll to position [138, 0]
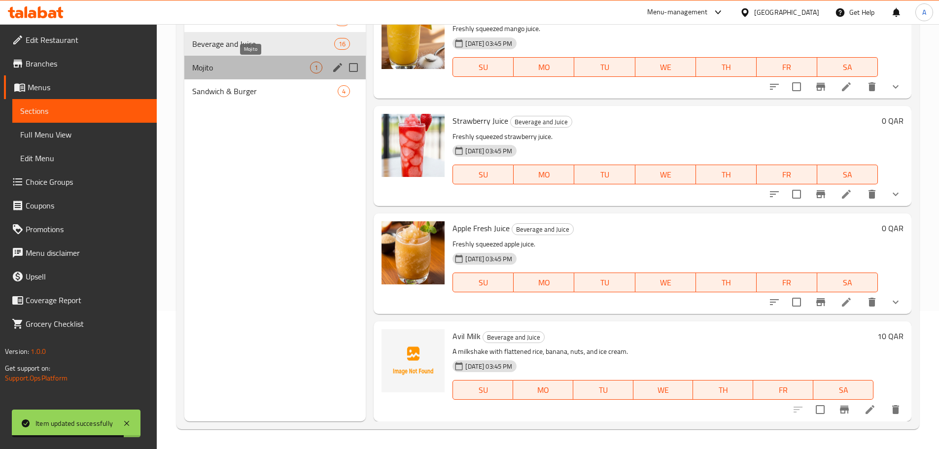
click at [263, 65] on span "Mojito" at bounding box center [251, 68] width 118 height 12
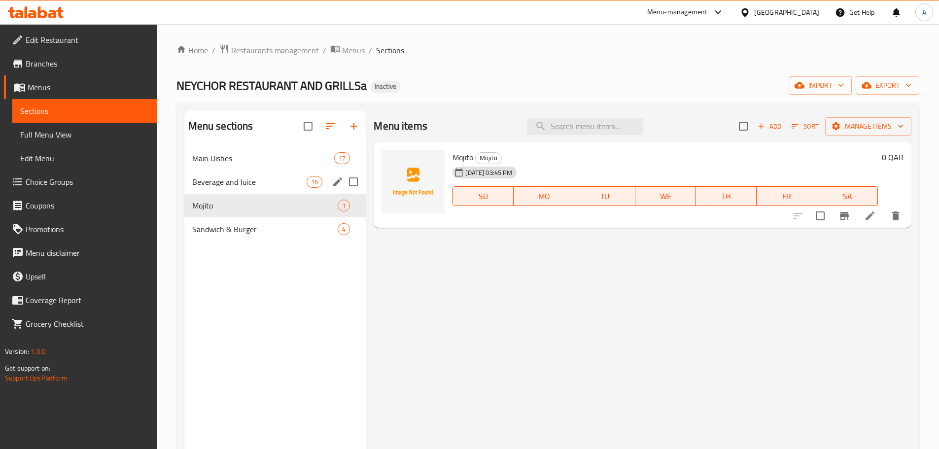
click at [255, 189] on div "Beverage and Juice 16" at bounding box center [275, 182] width 182 height 24
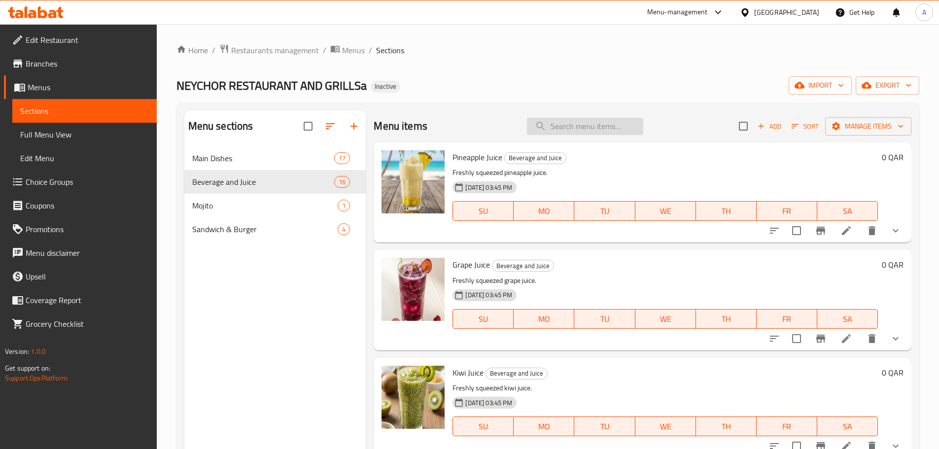
click at [594, 127] on input "search" at bounding box center [585, 126] width 116 height 17
paste input "Appam"
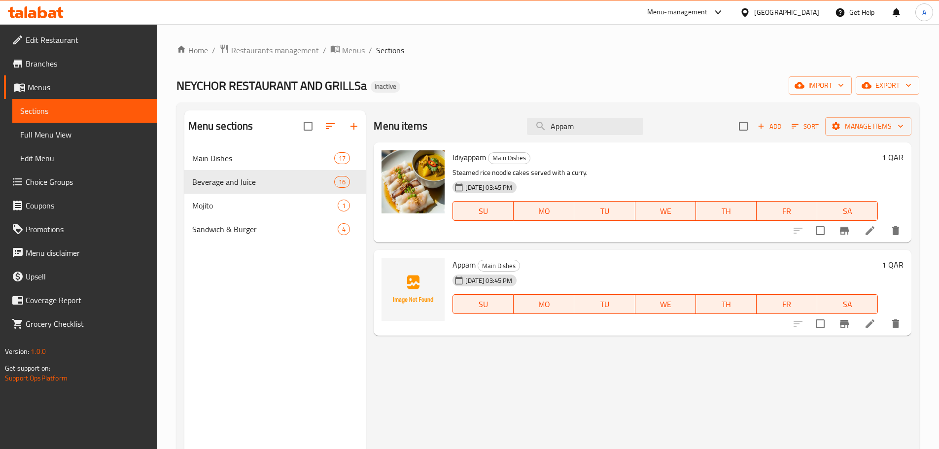
type input "Appam"
click at [299, 125] on input "checkbox" at bounding box center [308, 126] width 21 height 21
checkbox input "true"
click at [304, 125] on icon "button" at bounding box center [306, 126] width 9 height 9
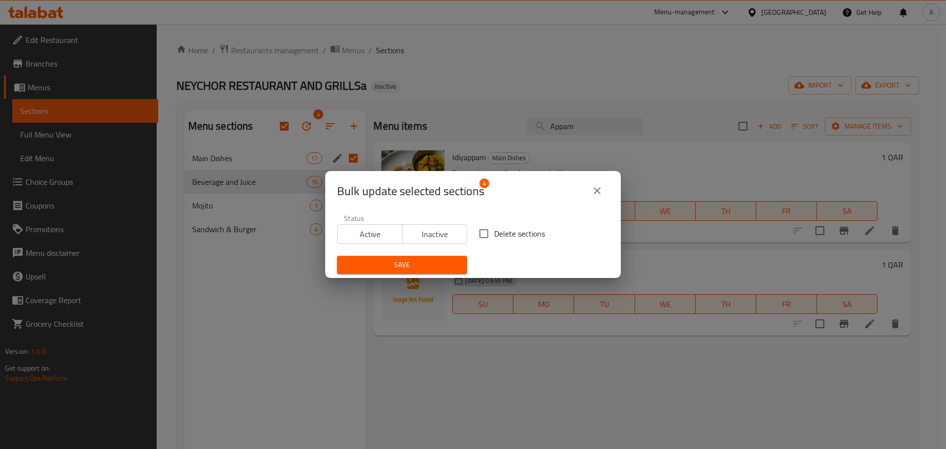
click at [500, 225] on label "Delete sections" at bounding box center [509, 233] width 71 height 21
click at [494, 225] on input "Delete sections" at bounding box center [484, 233] width 21 height 21
checkbox input "true"
click at [409, 253] on div "Save" at bounding box center [402, 265] width 142 height 30
click at [414, 258] on button "Save" at bounding box center [402, 265] width 130 height 18
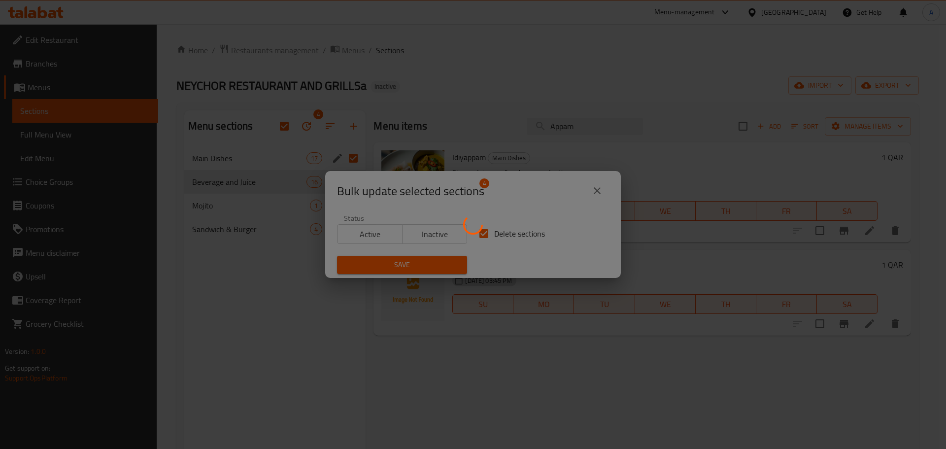
checkbox input "false"
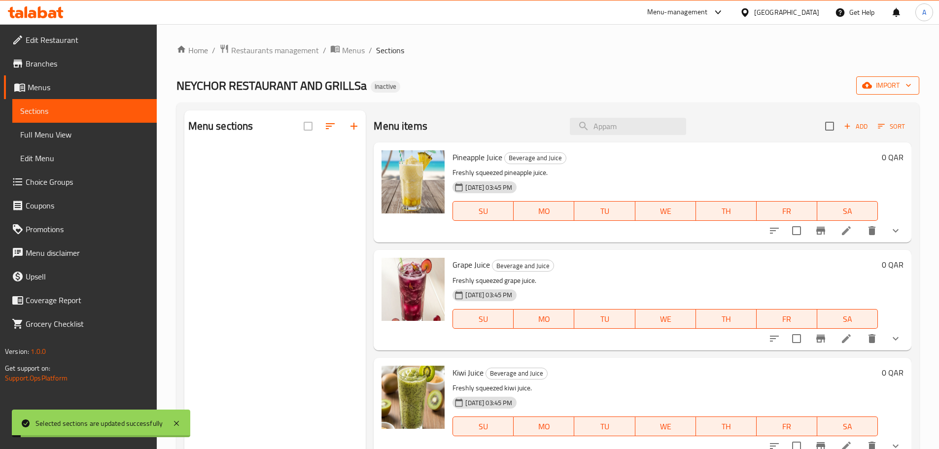
click at [889, 86] on span "import" at bounding box center [887, 85] width 47 height 12
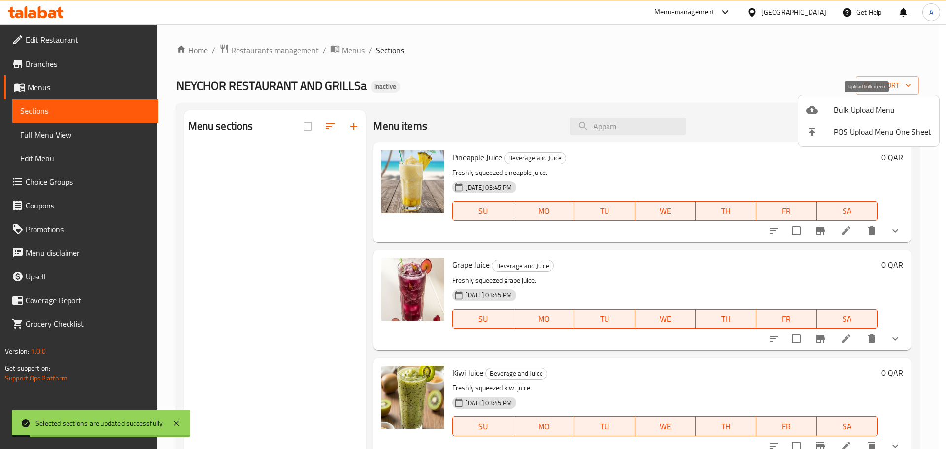
click at [877, 108] on span "Bulk Upload Menu" at bounding box center [883, 110] width 98 height 12
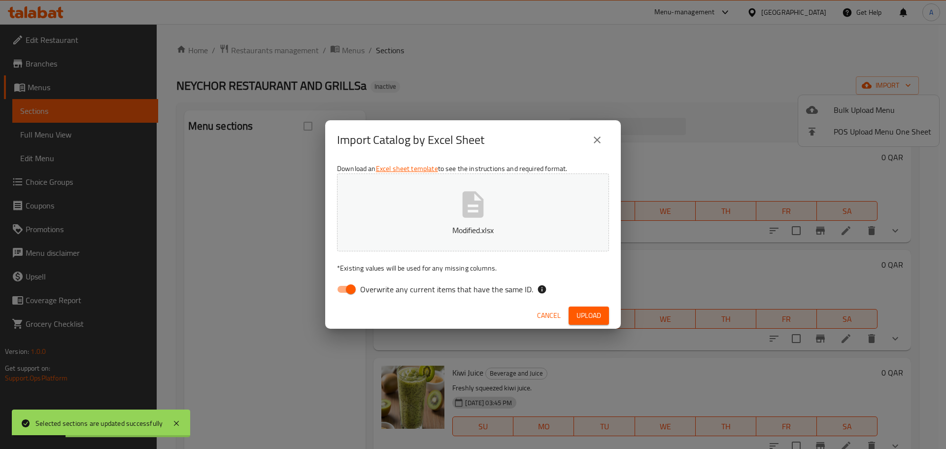
click at [483, 283] on span "Overwrite any current items that have the same ID." at bounding box center [446, 289] width 173 height 12
click at [379, 282] on input "Overwrite any current items that have the same ID." at bounding box center [351, 289] width 56 height 19
checkbox input "false"
click at [596, 312] on span "Upload" at bounding box center [589, 315] width 25 height 12
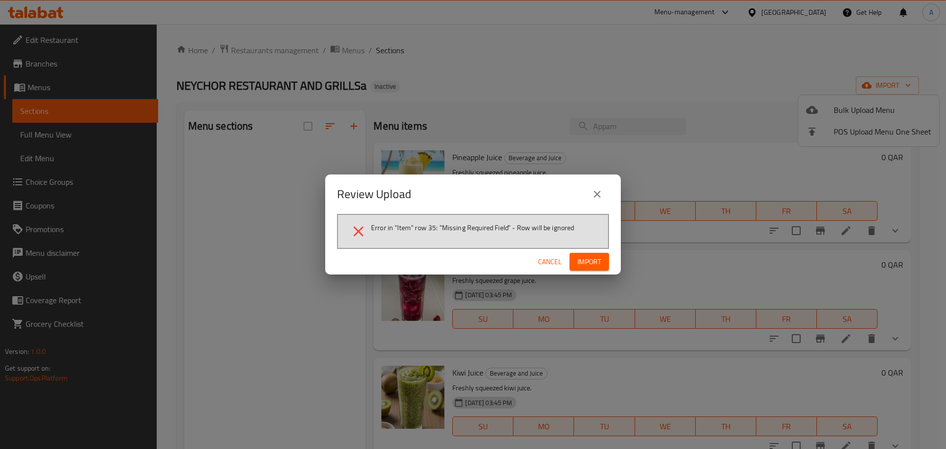
click at [586, 266] on span "Import" at bounding box center [590, 262] width 24 height 12
